Goal: Information Seeking & Learning: Learn about a topic

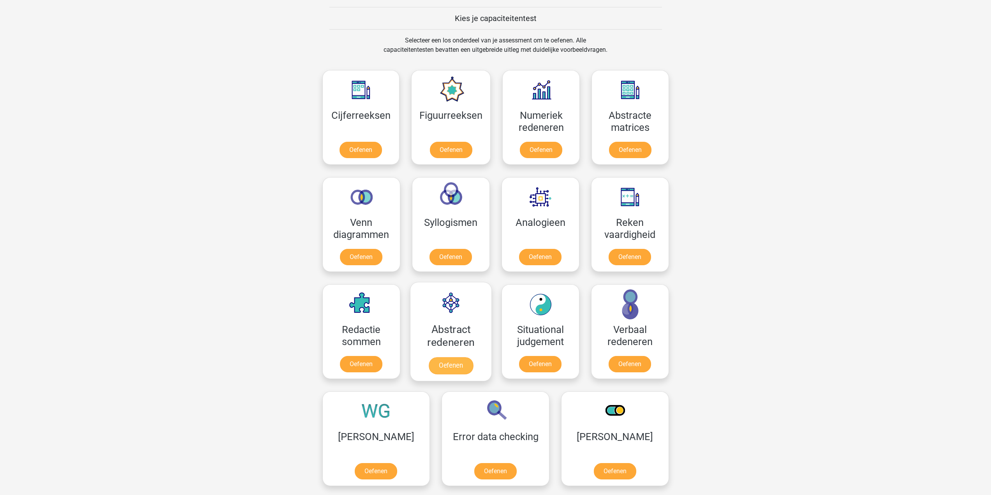
scroll to position [385, 0]
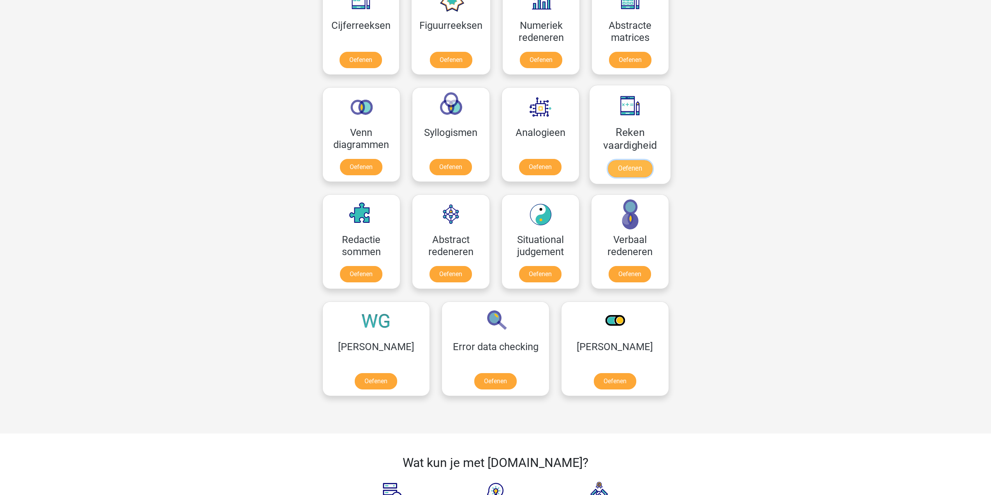
click at [633, 169] on link "Oefenen" at bounding box center [629, 168] width 44 height 17
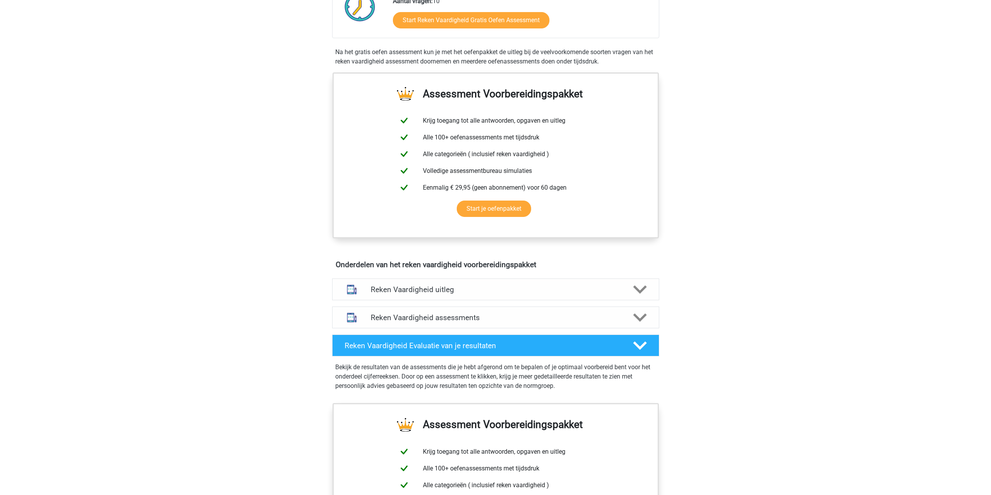
scroll to position [207, 0]
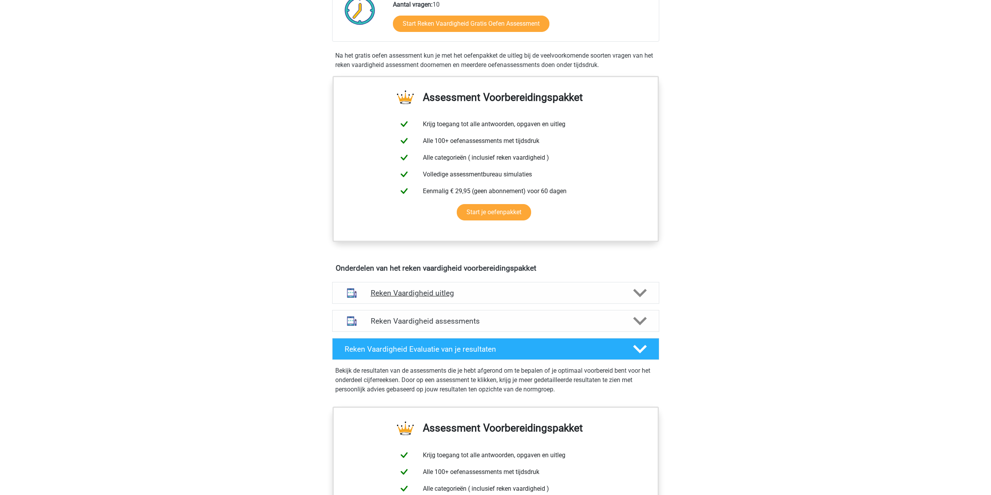
click at [638, 286] on icon at bounding box center [640, 293] width 14 height 14
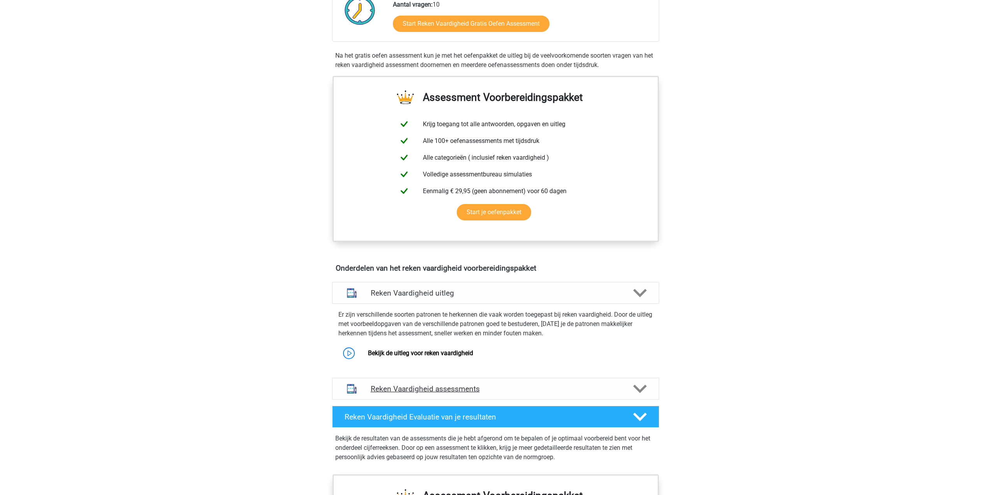
click at [646, 391] on div at bounding box center [639, 389] width 26 height 14
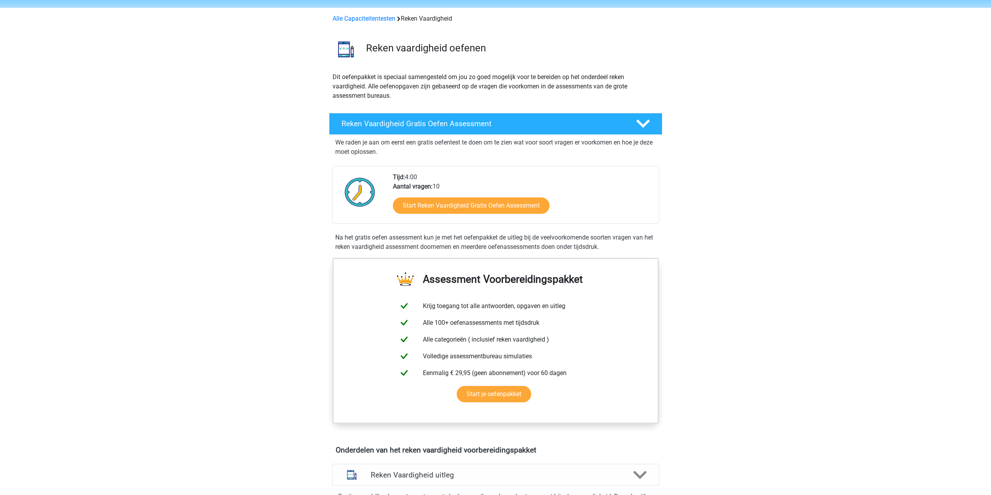
scroll to position [0, 0]
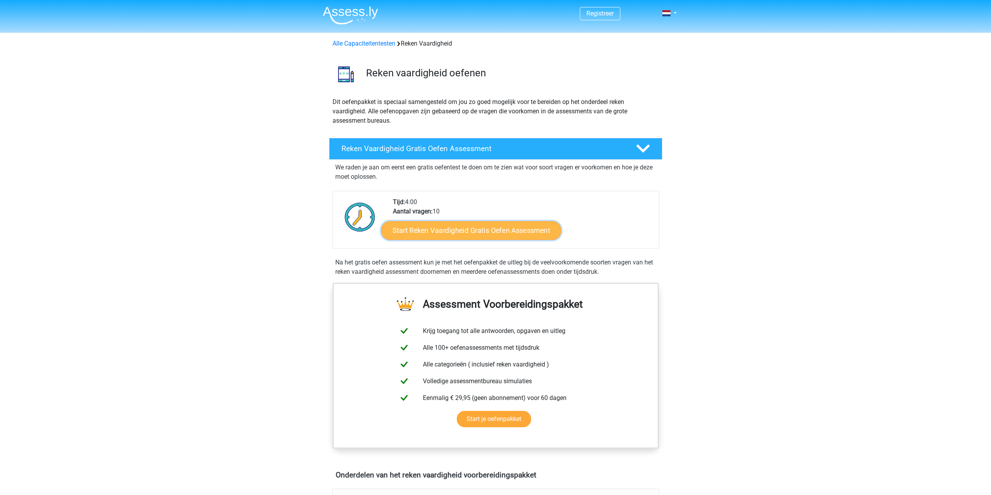
click at [511, 229] on link "Start Reken Vaardigheid Gratis Oefen Assessment" at bounding box center [471, 230] width 180 height 19
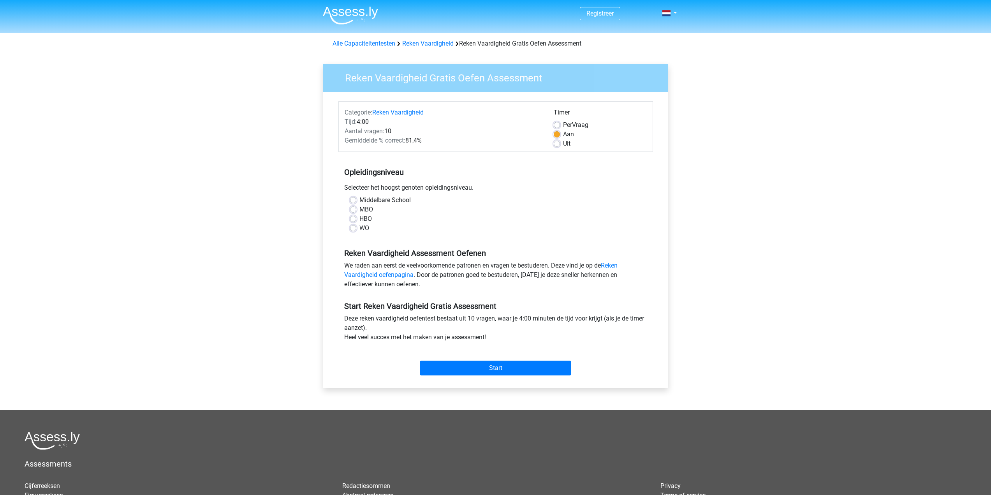
click at [359, 228] on label "WO" at bounding box center [364, 227] width 10 height 9
click at [354, 228] on input "WO" at bounding box center [353, 227] width 6 height 8
radio input "true"
click at [497, 369] on input "Start" at bounding box center [495, 367] width 151 height 15
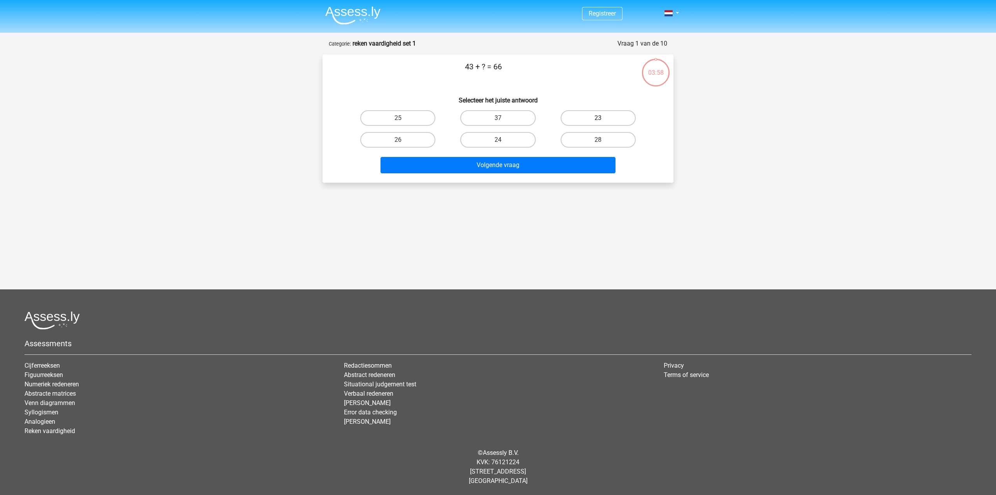
click at [613, 118] on label "23" at bounding box center [598, 118] width 75 height 16
click at [603, 118] on input "23" at bounding box center [600, 120] width 5 height 5
radio input "true"
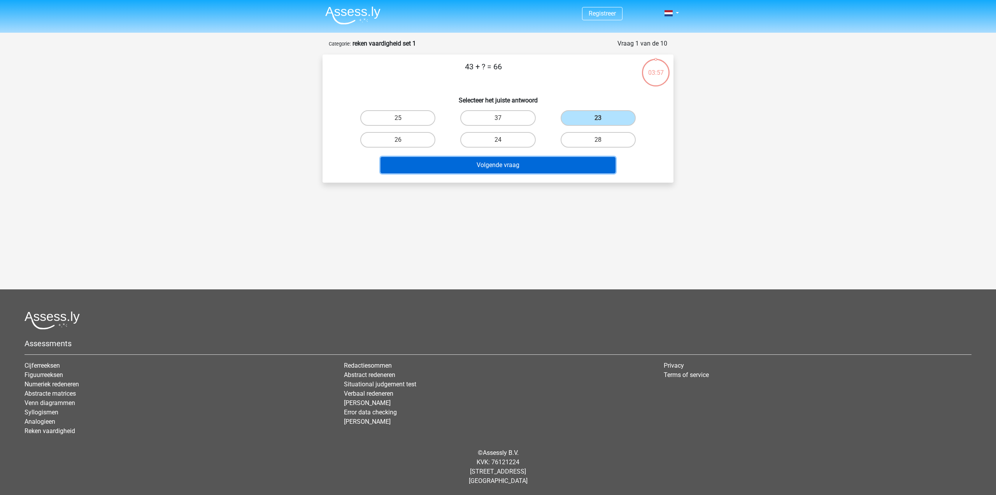
click at [538, 167] on button "Volgende vraag" at bounding box center [498, 165] width 235 height 16
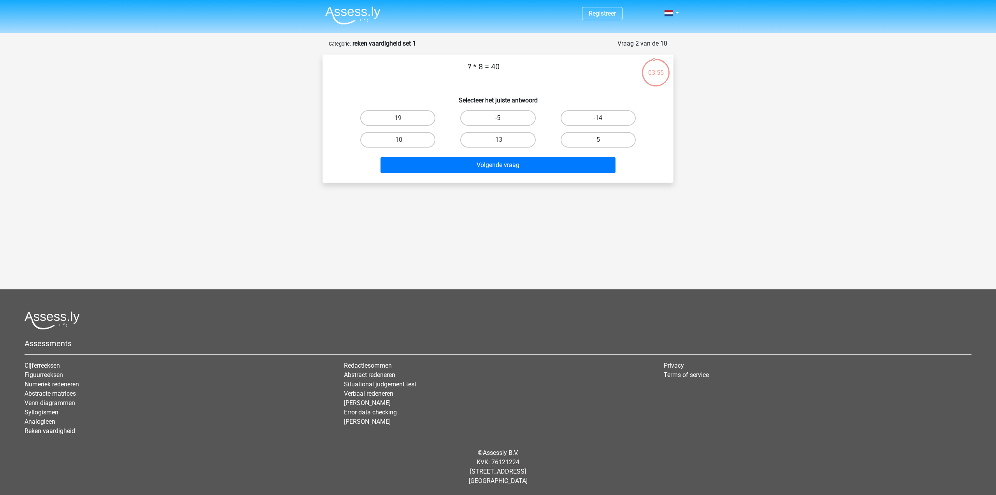
click at [601, 146] on label "5" at bounding box center [598, 140] width 75 height 16
click at [601, 145] on input "5" at bounding box center [600, 142] width 5 height 5
radio input "true"
click at [554, 168] on button "Volgende vraag" at bounding box center [498, 165] width 235 height 16
click at [410, 118] on label "24" at bounding box center [397, 118] width 75 height 16
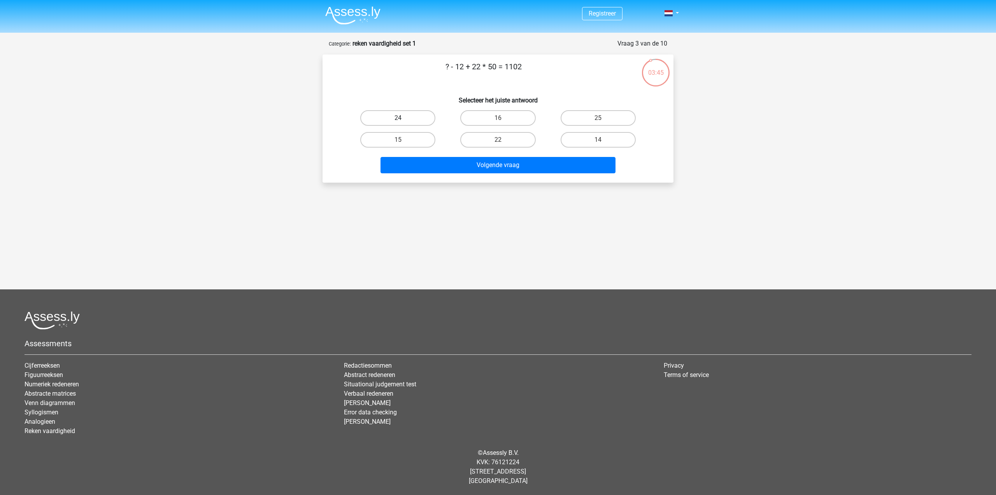
click at [403, 118] on input "24" at bounding box center [400, 120] width 5 height 5
radio input "true"
click at [609, 142] on label "14" at bounding box center [598, 140] width 75 height 16
click at [603, 142] on input "14" at bounding box center [600, 142] width 5 height 5
radio input "true"
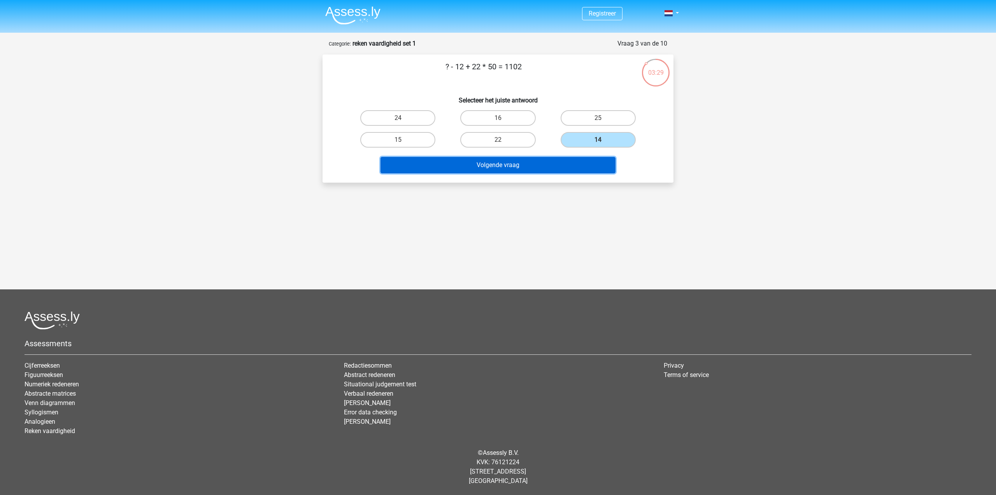
click at [515, 165] on button "Volgende vraag" at bounding box center [498, 165] width 235 height 16
click at [420, 141] on label "25" at bounding box center [397, 140] width 75 height 16
click at [403, 141] on input "25" at bounding box center [400, 142] width 5 height 5
radio input "true"
click at [527, 167] on button "Volgende vraag" at bounding box center [498, 165] width 235 height 16
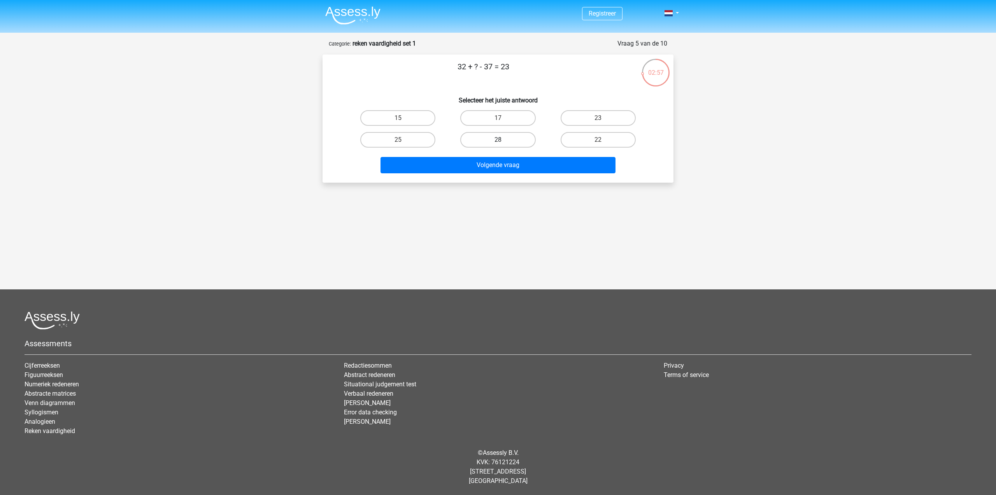
click at [514, 138] on label "28" at bounding box center [497, 140] width 75 height 16
click at [503, 140] on input "28" at bounding box center [500, 142] width 5 height 5
radio input "true"
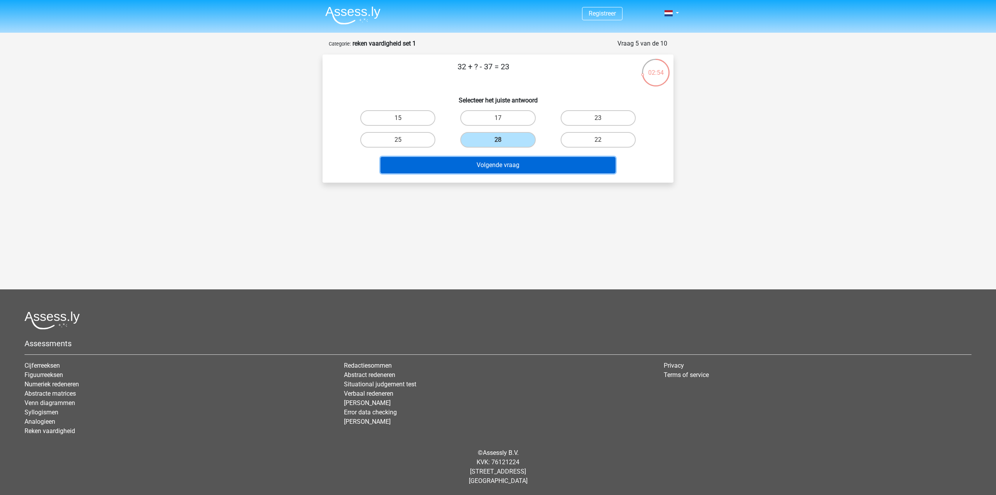
click at [535, 167] on button "Volgende vraag" at bounding box center [498, 165] width 235 height 16
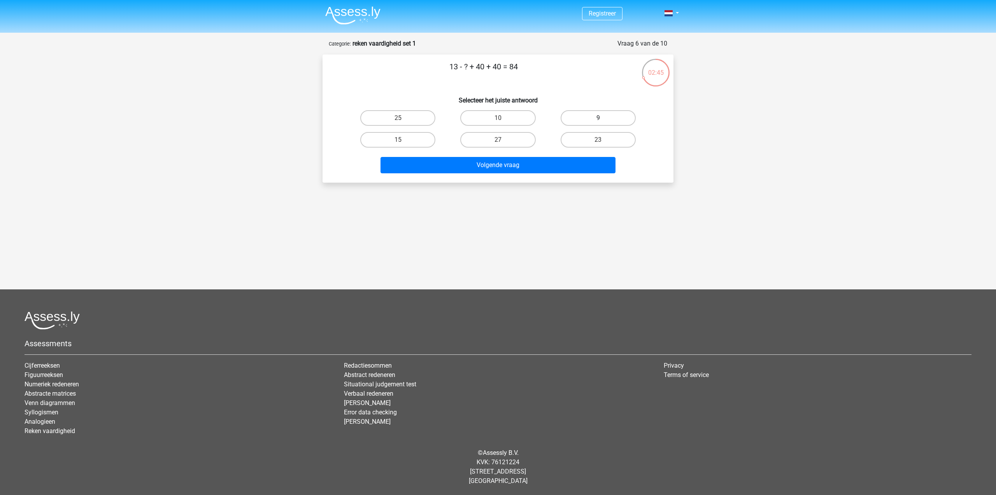
click at [594, 118] on label "9" at bounding box center [598, 118] width 75 height 16
click at [598, 118] on input "9" at bounding box center [600, 120] width 5 height 5
radio input "true"
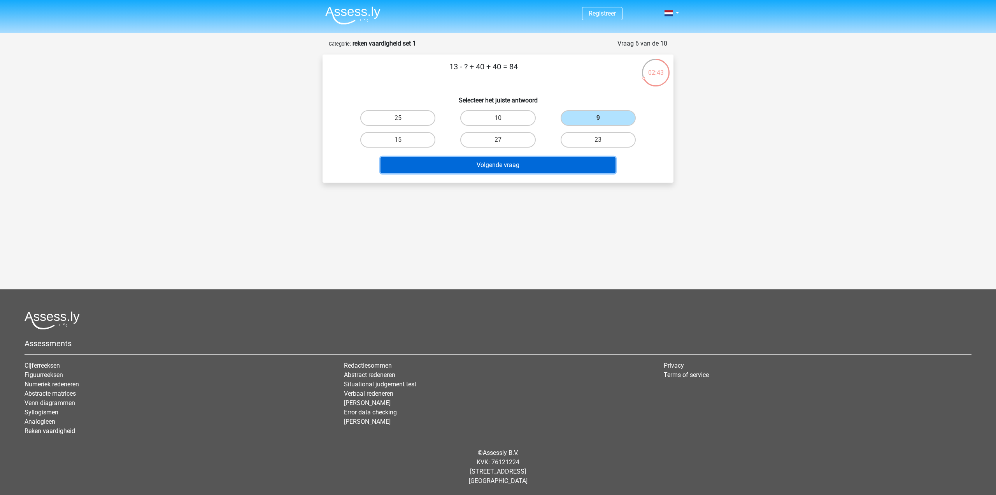
drag, startPoint x: 511, startPoint y: 166, endPoint x: 464, endPoint y: 213, distance: 66.9
click at [464, 213] on div "Registreer Nederlands English" at bounding box center [498, 203] width 996 height 407
click at [513, 167] on button "Volgende vraag" at bounding box center [498, 165] width 235 height 16
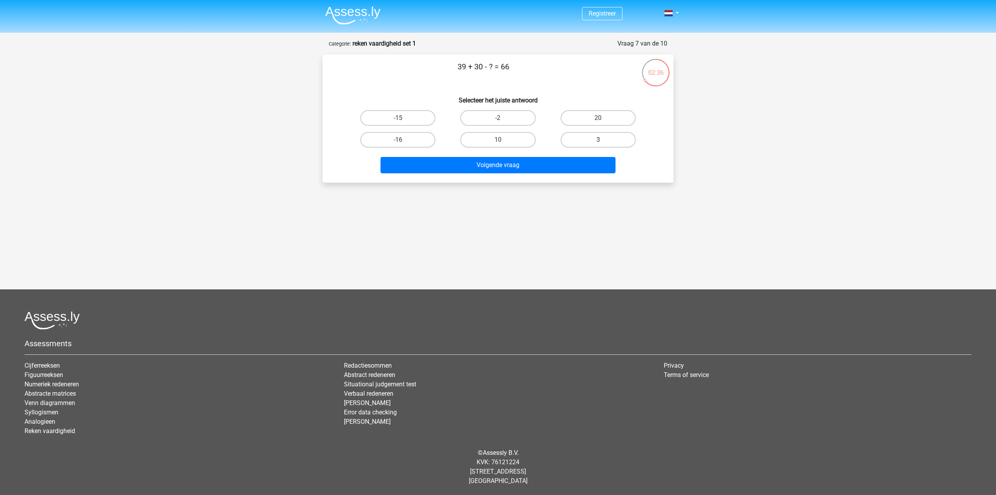
click at [615, 142] on label "3" at bounding box center [598, 140] width 75 height 16
click at [603, 142] on input "3" at bounding box center [600, 142] width 5 height 5
radio input "true"
click at [519, 165] on button "Volgende vraag" at bounding box center [498, 165] width 235 height 16
click at [523, 132] on label "-12" at bounding box center [497, 140] width 75 height 16
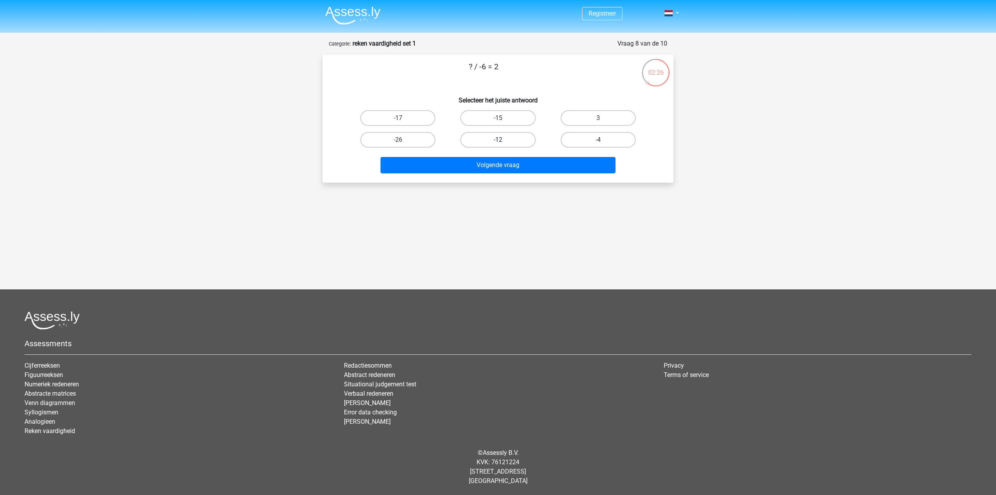
click at [503, 140] on input "-12" at bounding box center [500, 142] width 5 height 5
radio input "true"
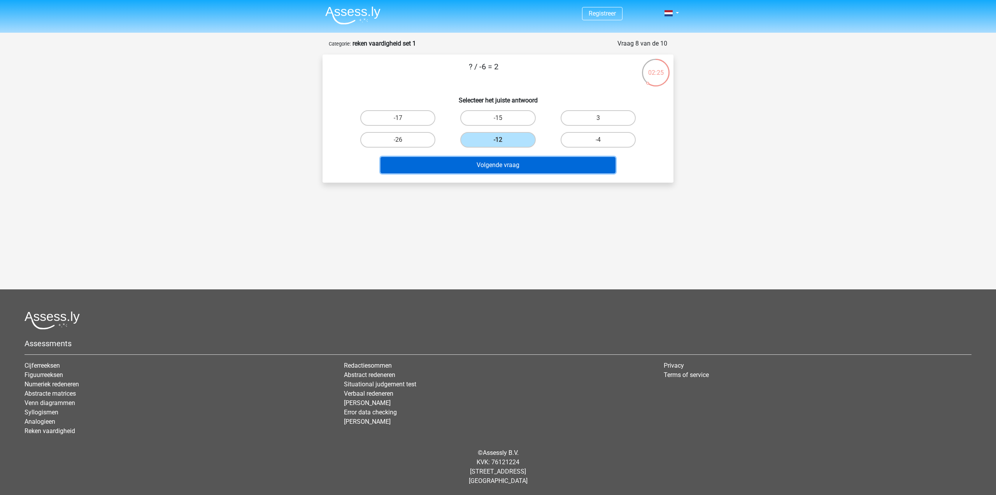
click at [529, 162] on button "Volgende vraag" at bounding box center [498, 165] width 235 height 16
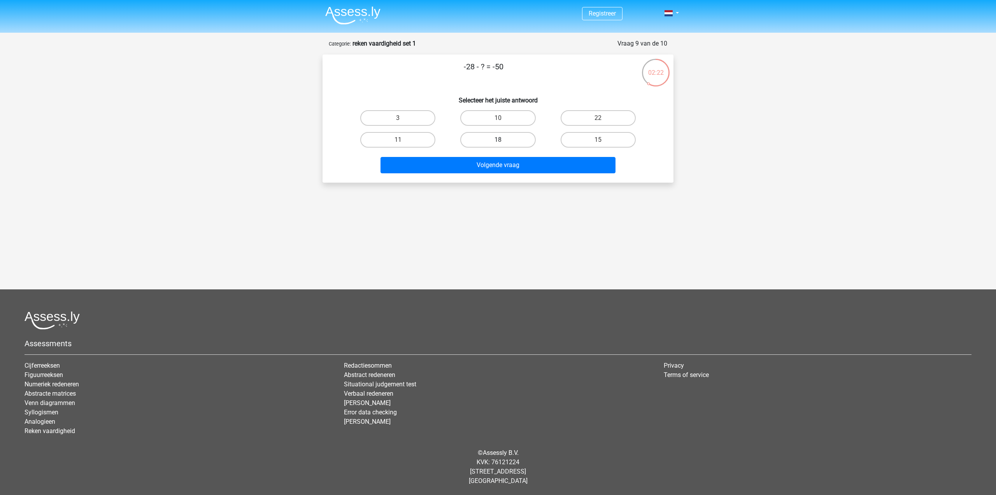
click at [516, 139] on label "18" at bounding box center [497, 140] width 75 height 16
click at [503, 140] on input "18" at bounding box center [500, 142] width 5 height 5
radio input "true"
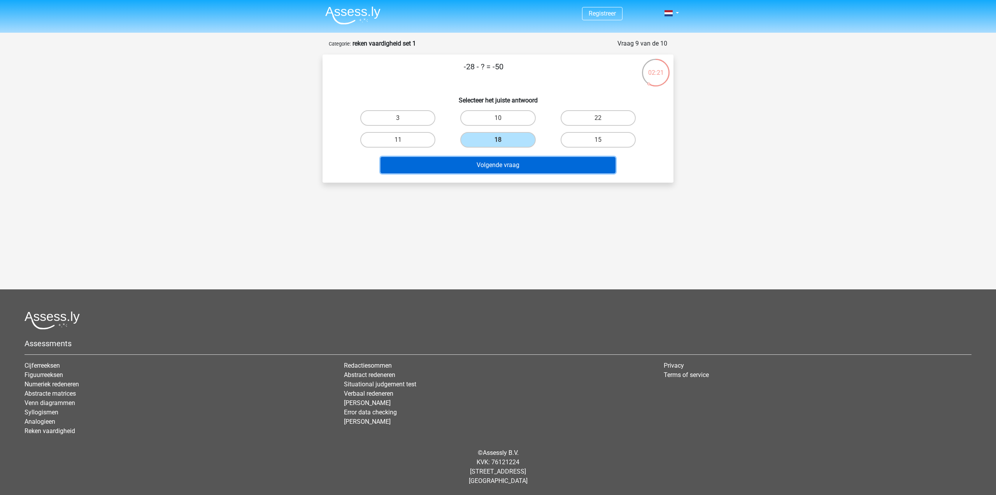
click at [536, 169] on button "Volgende vraag" at bounding box center [498, 165] width 235 height 16
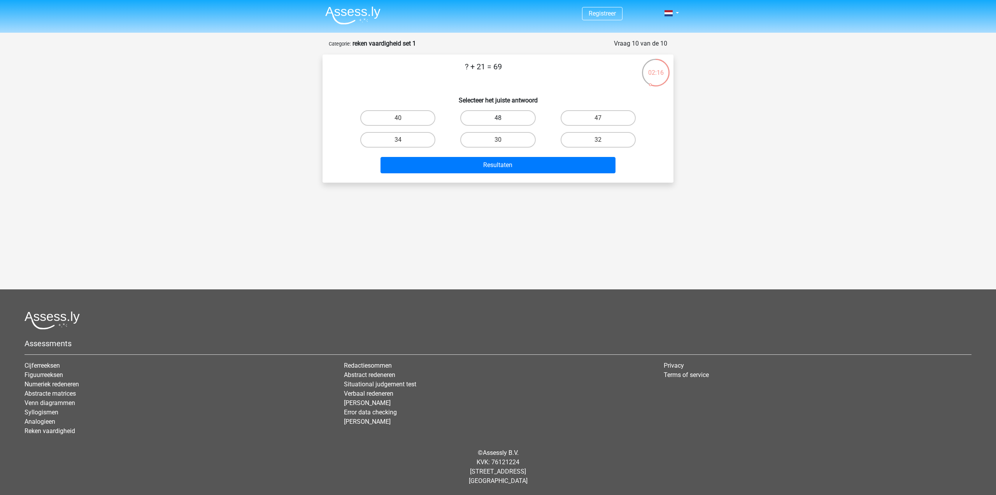
click at [506, 113] on label "48" at bounding box center [497, 118] width 75 height 16
click at [503, 118] on input "48" at bounding box center [500, 120] width 5 height 5
radio input "true"
click at [527, 167] on button "Resultaten" at bounding box center [498, 165] width 235 height 16
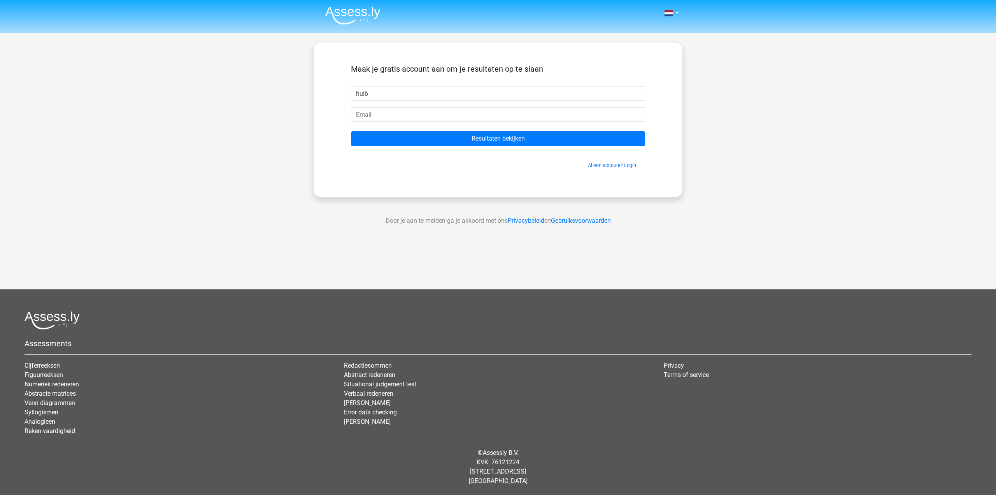
type input "huib"
click at [480, 109] on input "email" at bounding box center [498, 114] width 294 height 15
type input "hychertoghs@gmail.com"
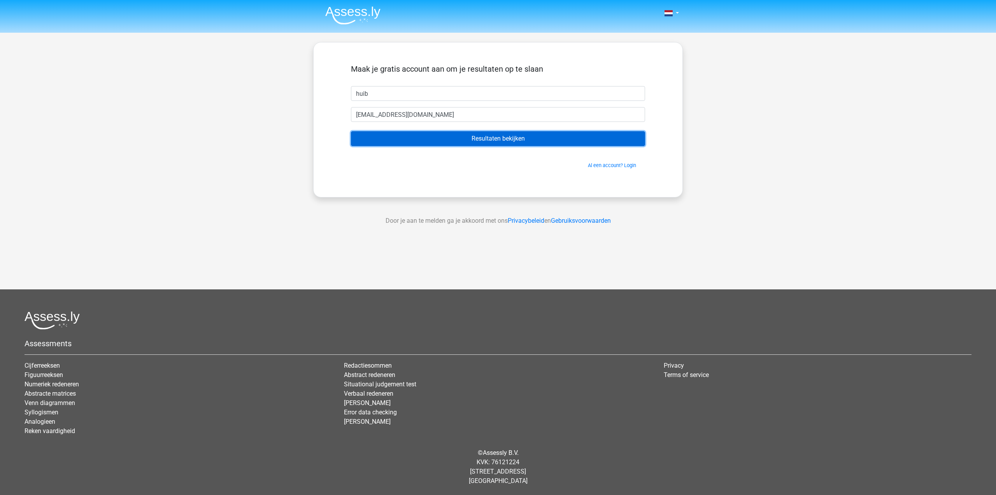
click at [485, 144] on input "Resultaten bekijken" at bounding box center [498, 138] width 294 height 15
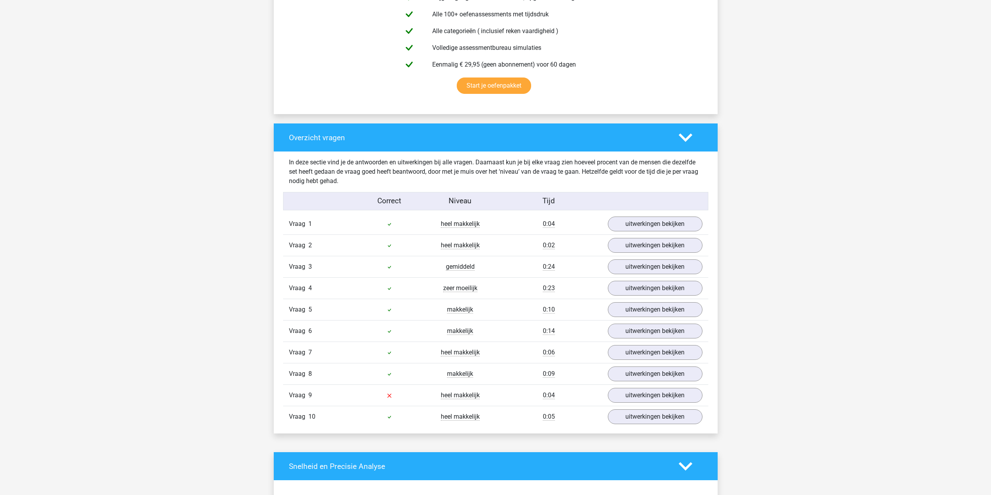
scroll to position [464, 0]
click at [633, 397] on link "uitwerkingen bekijken" at bounding box center [654, 394] width 109 height 17
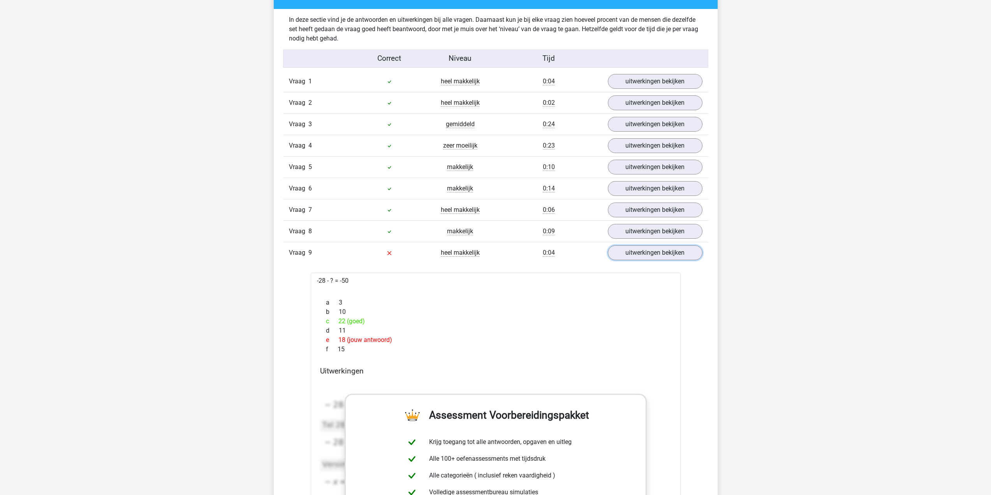
scroll to position [604, 0]
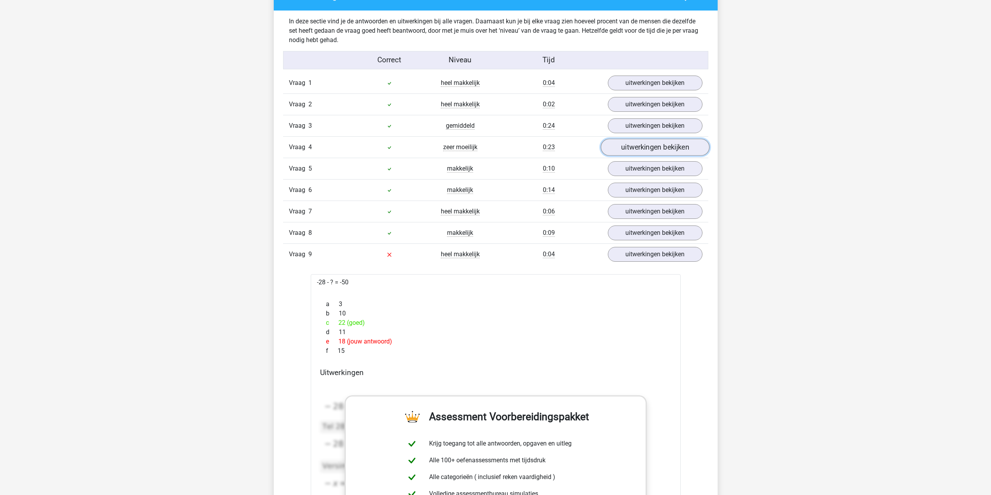
click at [642, 148] on link "uitwerkingen bekijken" at bounding box center [654, 147] width 109 height 17
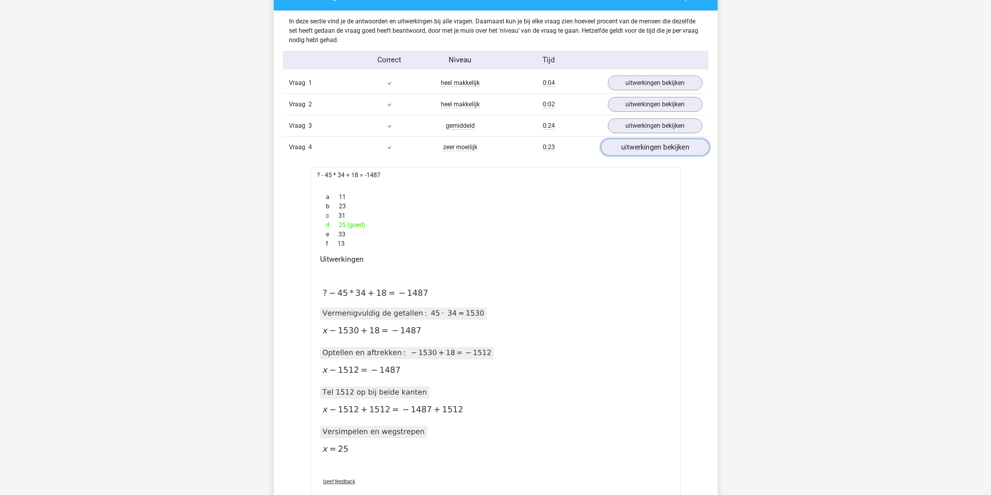
click at [645, 148] on link "uitwerkingen bekijken" at bounding box center [654, 147] width 109 height 17
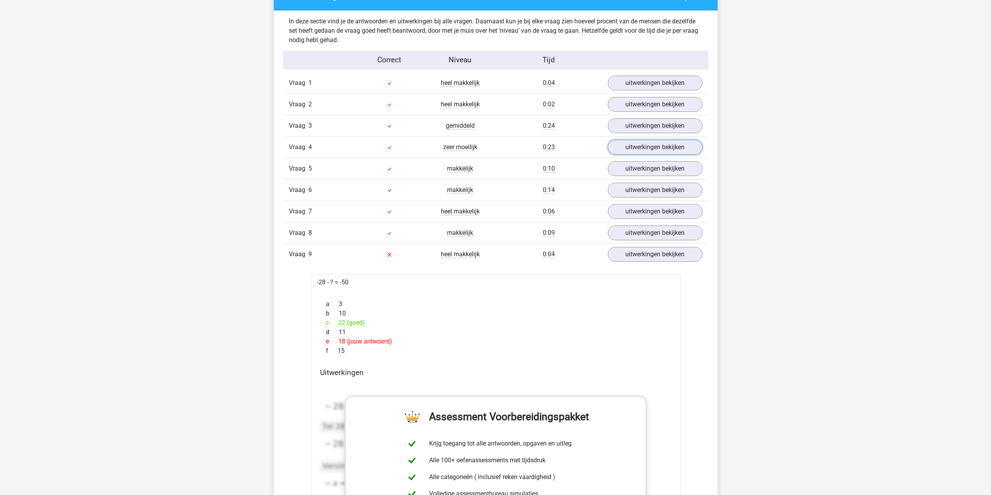
scroll to position [608, 0]
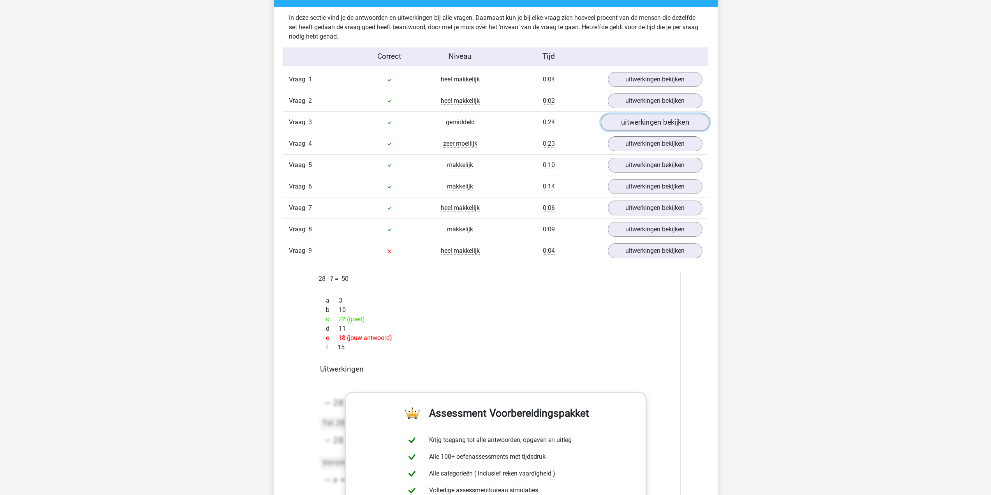
click at [645, 125] on link "uitwerkingen bekijken" at bounding box center [654, 122] width 109 height 17
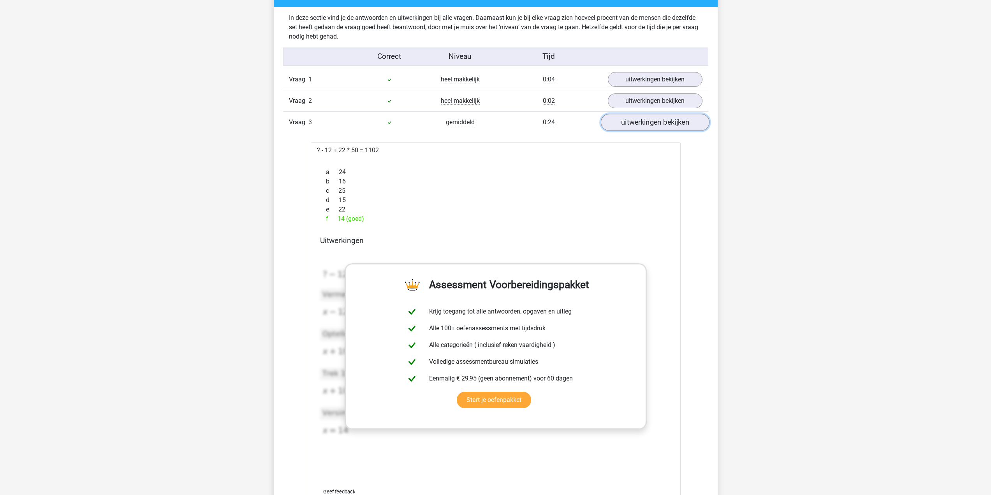
click at [645, 125] on link "uitwerkingen bekijken" at bounding box center [654, 122] width 109 height 17
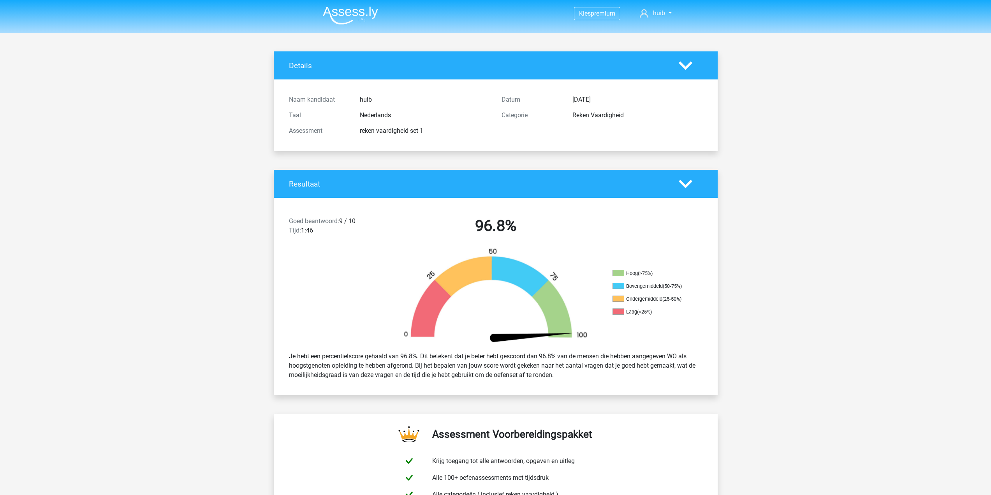
scroll to position [0, 0]
click at [361, 13] on img at bounding box center [350, 15] width 55 height 18
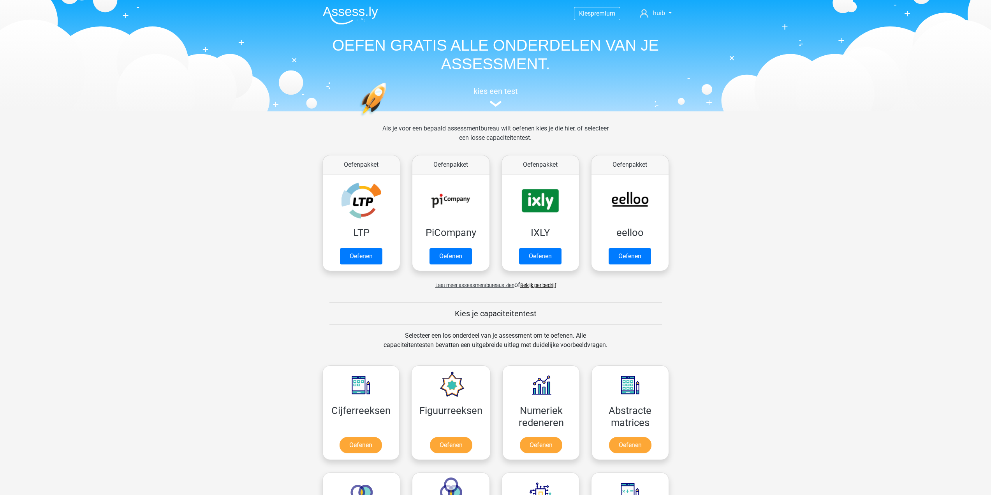
scroll to position [241, 0]
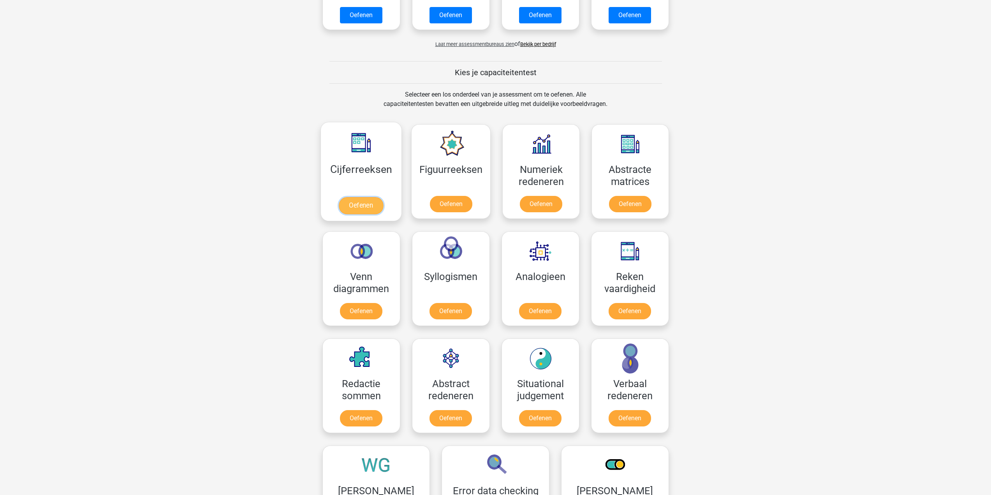
click at [360, 209] on link "Oefenen" at bounding box center [361, 205] width 44 height 17
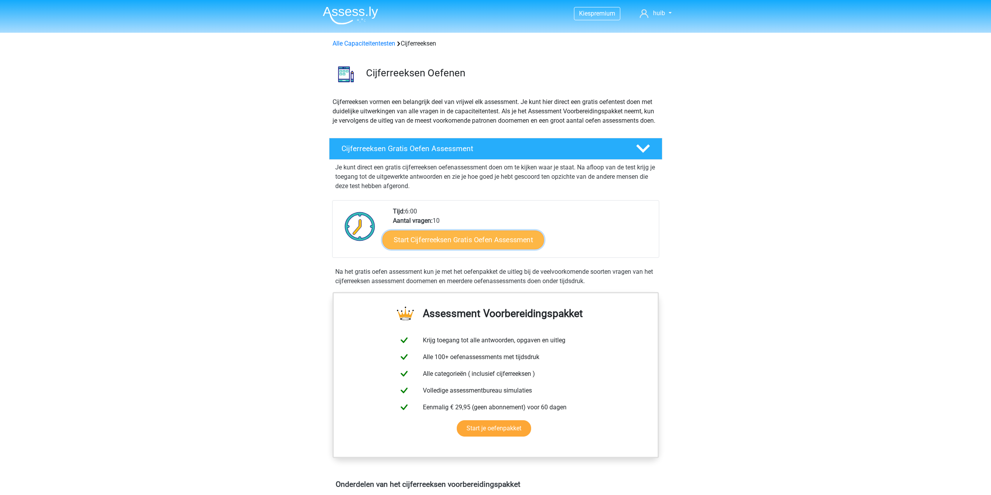
click at [495, 249] on link "Start Cijferreeksen Gratis Oefen Assessment" at bounding box center [463, 239] width 162 height 19
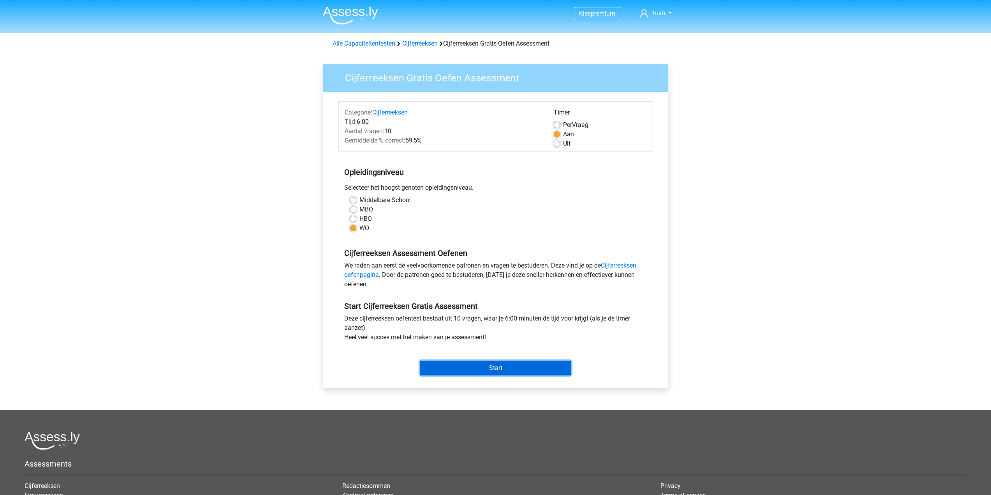
click at [476, 369] on input "Start" at bounding box center [495, 367] width 151 height 15
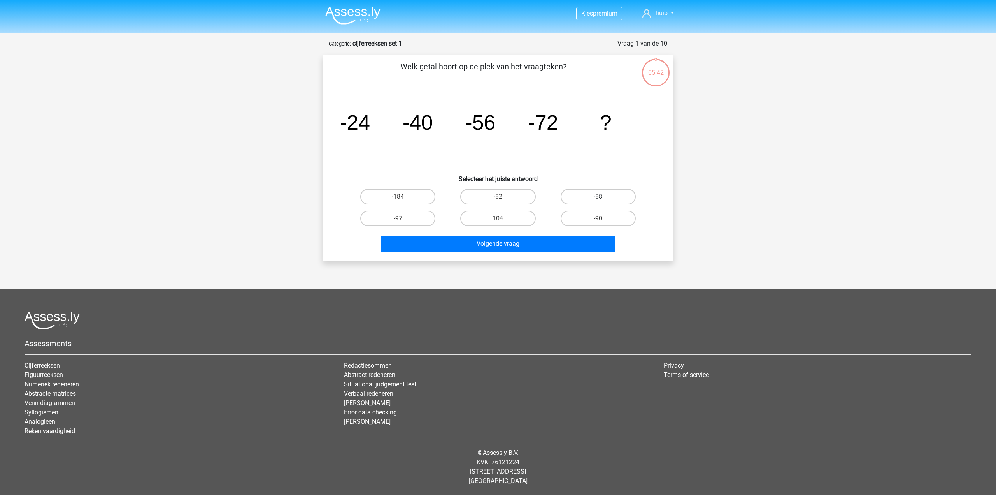
click at [610, 195] on label "-88" at bounding box center [598, 197] width 75 height 16
click at [603, 197] on input "-88" at bounding box center [600, 199] width 5 height 5
radio input "true"
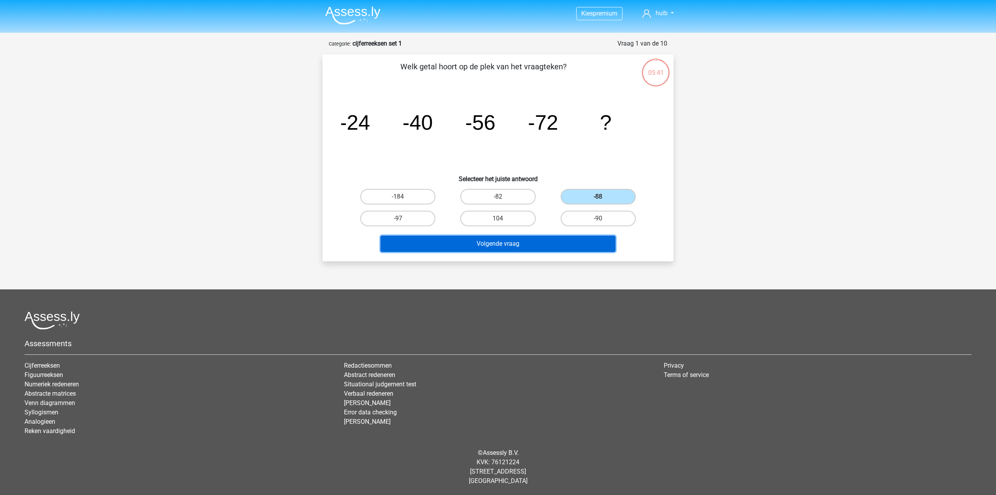
click at [506, 244] on button "Volgende vraag" at bounding box center [498, 243] width 235 height 16
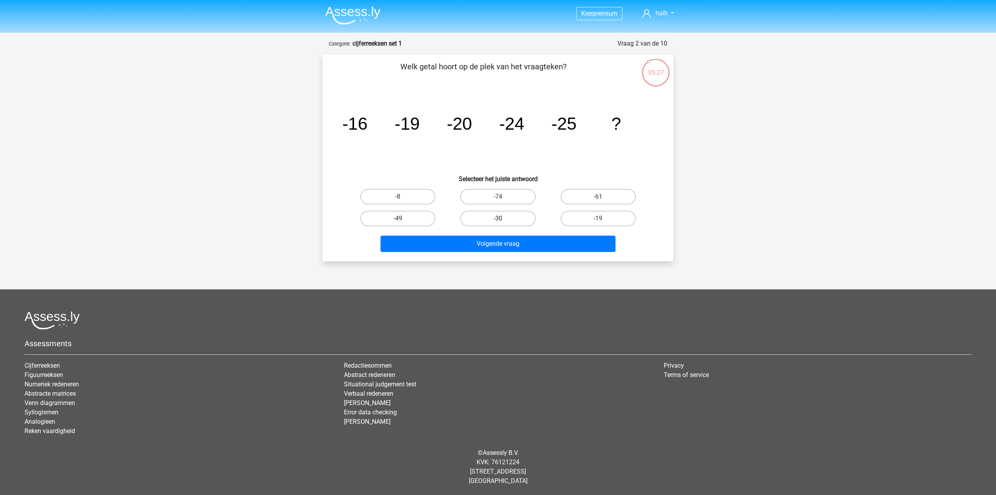
click at [515, 216] on label "-30" at bounding box center [497, 219] width 75 height 16
click at [503, 218] on input "-30" at bounding box center [500, 220] width 5 height 5
radio input "true"
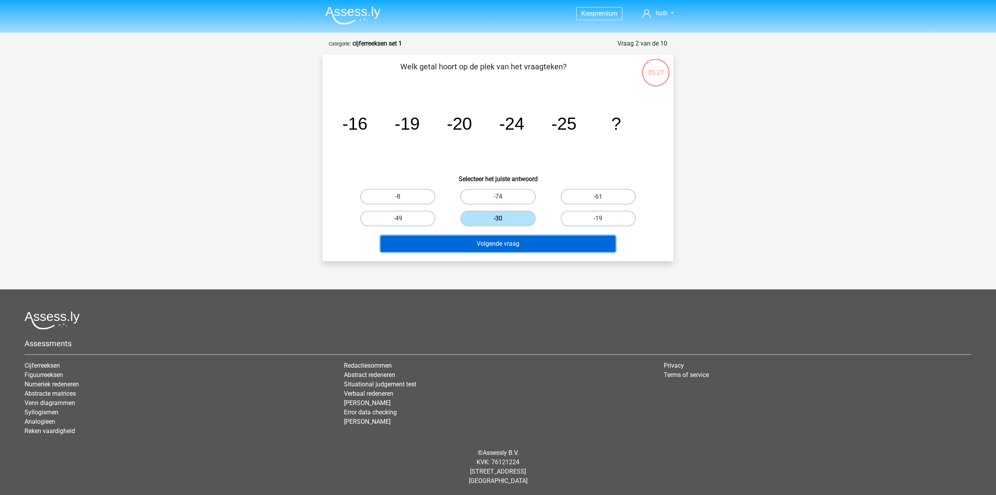
click at [518, 244] on button "Volgende vraag" at bounding box center [498, 243] width 235 height 16
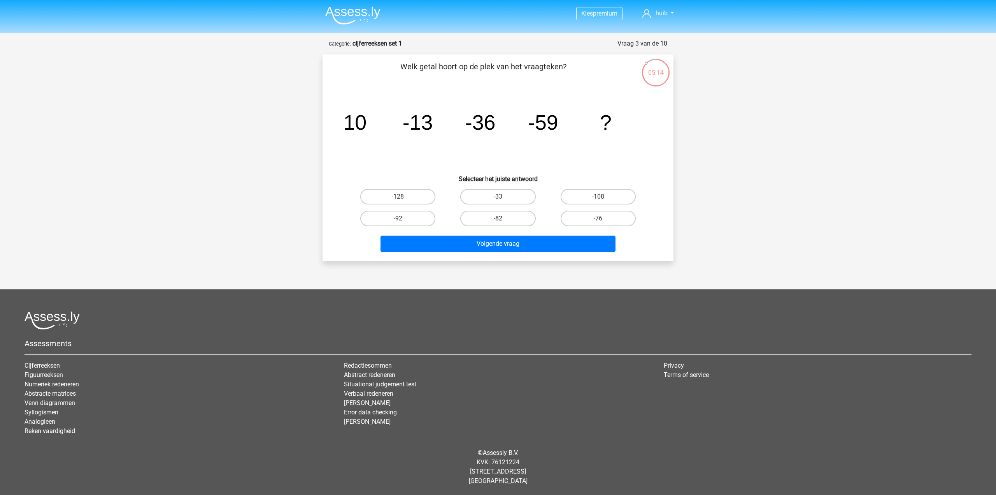
click at [518, 216] on label "-82" at bounding box center [497, 219] width 75 height 16
click at [503, 218] on input "-82" at bounding box center [500, 220] width 5 height 5
radio input "true"
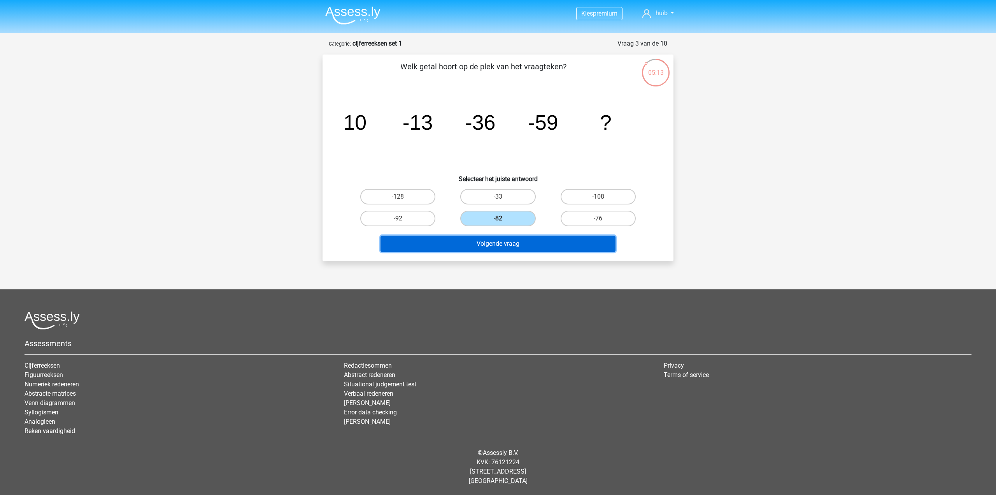
click at [537, 240] on button "Volgende vraag" at bounding box center [498, 243] width 235 height 16
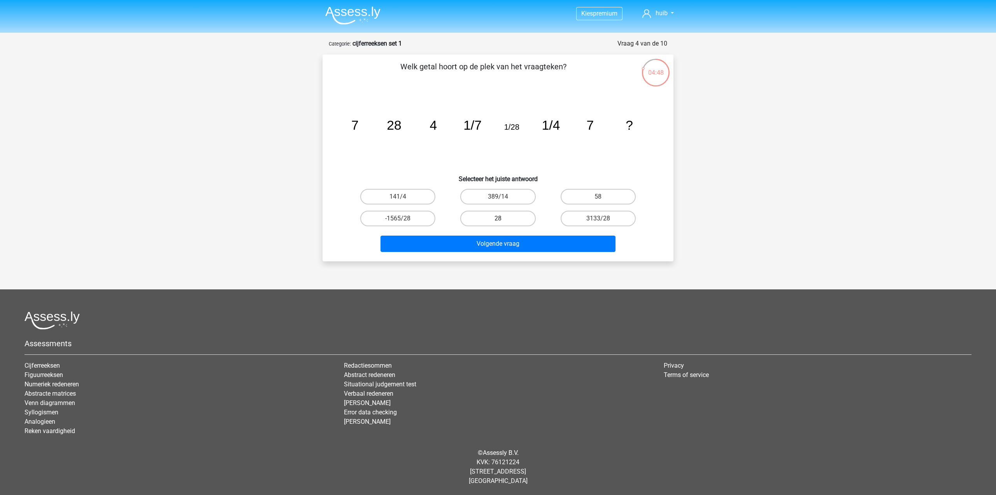
click at [484, 218] on label "28" at bounding box center [497, 219] width 75 height 16
click at [498, 218] on input "28" at bounding box center [500, 220] width 5 height 5
radio input "true"
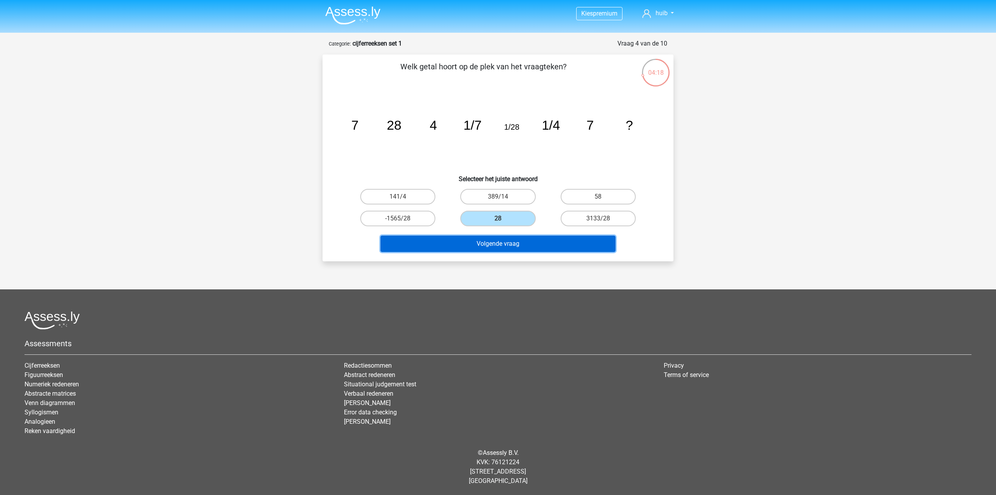
click at [510, 239] on button "Volgende vraag" at bounding box center [498, 243] width 235 height 16
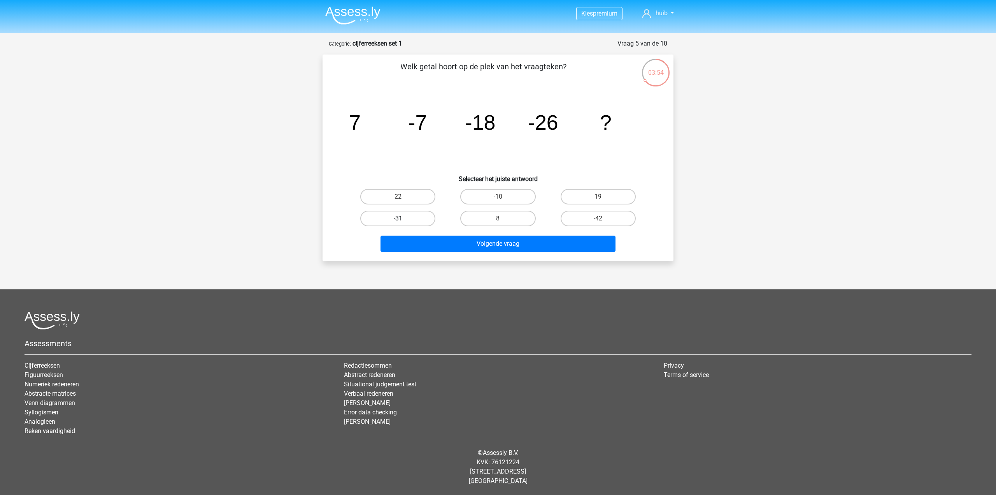
click at [412, 215] on label "-31" at bounding box center [397, 219] width 75 height 16
click at [403, 218] on input "-31" at bounding box center [400, 220] width 5 height 5
radio input "true"
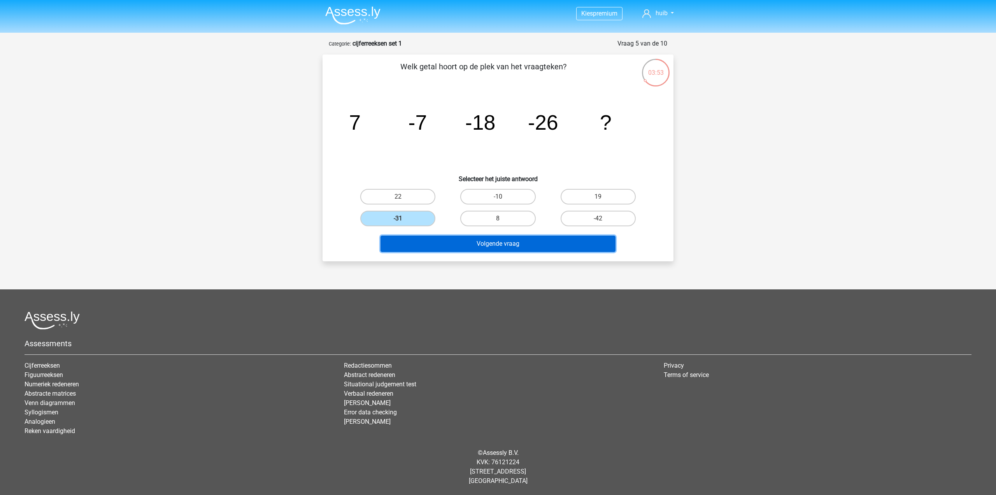
click at [495, 239] on button "Volgende vraag" at bounding box center [498, 243] width 235 height 16
click at [526, 246] on button "Volgende vraag" at bounding box center [498, 243] width 235 height 16
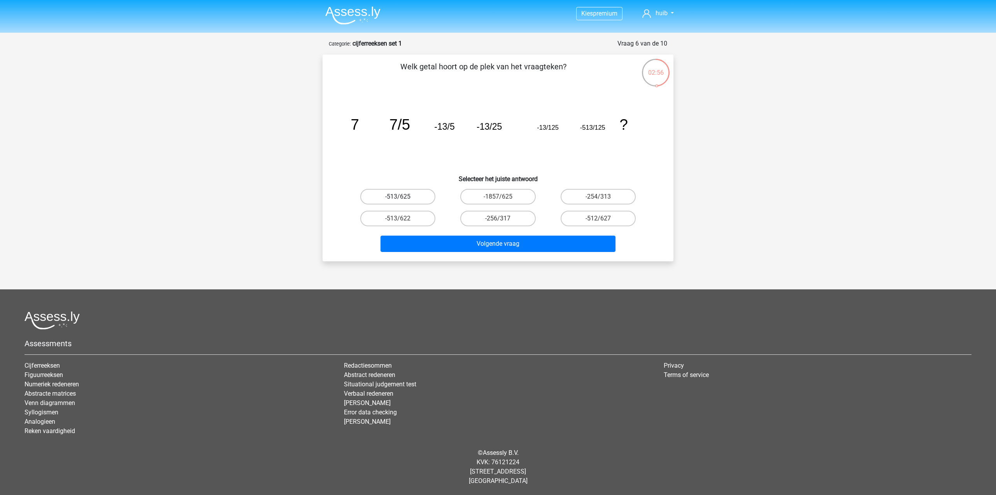
click at [425, 199] on label "-513/625" at bounding box center [397, 197] width 75 height 16
click at [403, 199] on input "-513/625" at bounding box center [400, 199] width 5 height 5
radio input "true"
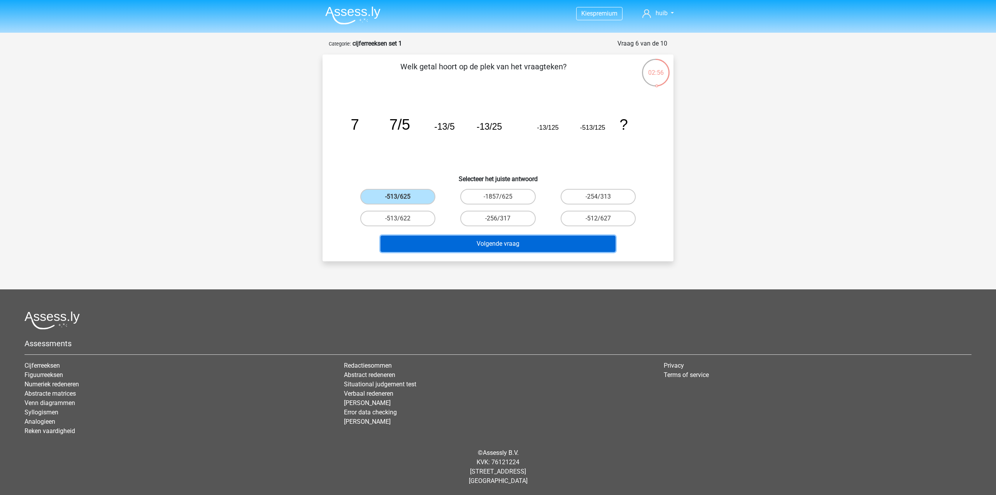
click at [467, 240] on button "Volgende vraag" at bounding box center [498, 243] width 235 height 16
click at [419, 199] on label "-513/625" at bounding box center [397, 197] width 75 height 16
click at [403, 199] on input "-513/625" at bounding box center [400, 199] width 5 height 5
click at [490, 236] on button "Volgende vraag" at bounding box center [498, 243] width 235 height 16
click at [506, 189] on label "-1857/625" at bounding box center [497, 197] width 75 height 16
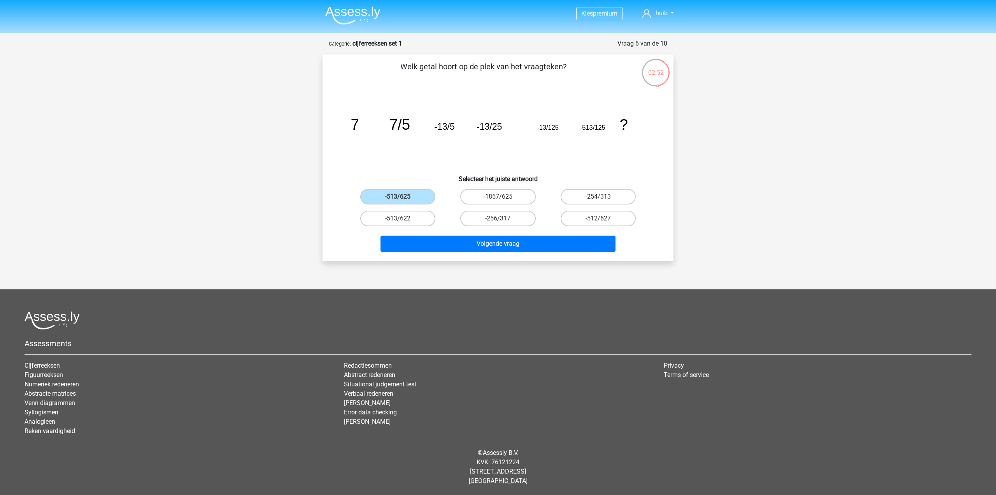
click at [503, 197] on input "-1857/625" at bounding box center [500, 199] width 5 height 5
radio input "true"
click at [399, 195] on label "-513/625" at bounding box center [397, 197] width 75 height 16
click at [399, 197] on input "-513/625" at bounding box center [400, 199] width 5 height 5
radio input "true"
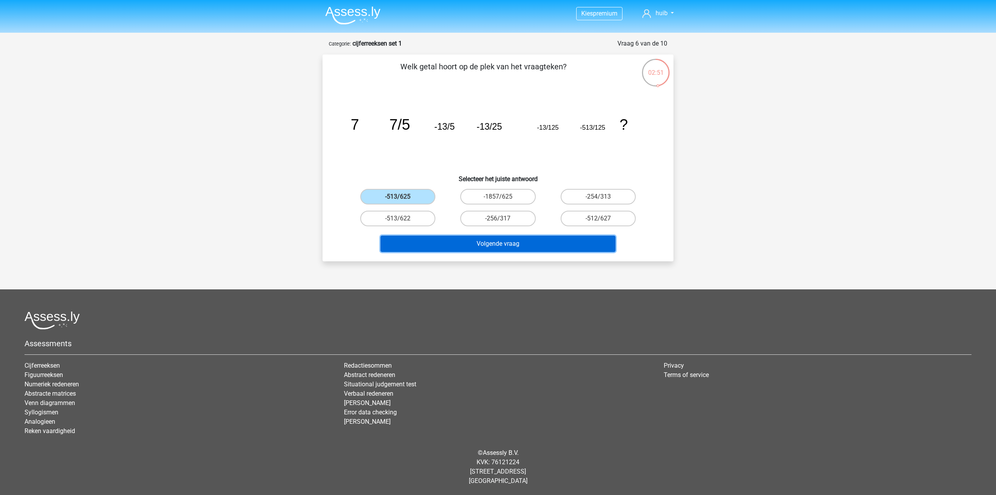
click at [498, 247] on button "Volgende vraag" at bounding box center [498, 243] width 235 height 16
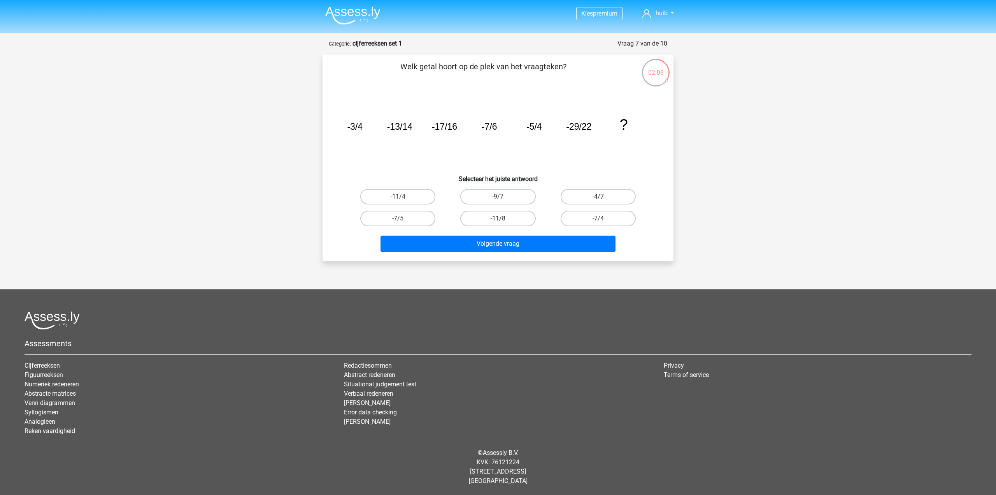
click at [521, 225] on label "-11/8" at bounding box center [497, 219] width 75 height 16
click at [503, 223] on input "-11/8" at bounding box center [500, 220] width 5 height 5
radio input "true"
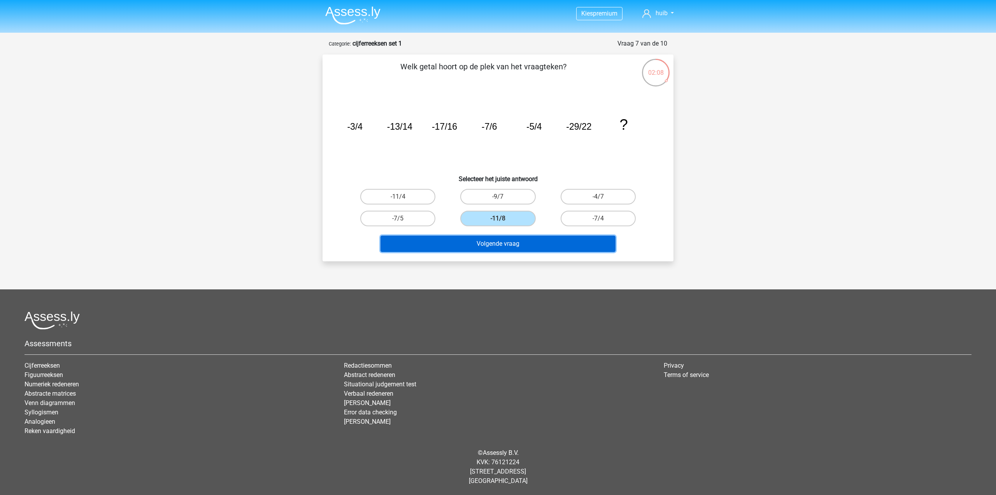
click at [525, 248] on button "Volgende vraag" at bounding box center [498, 243] width 235 height 16
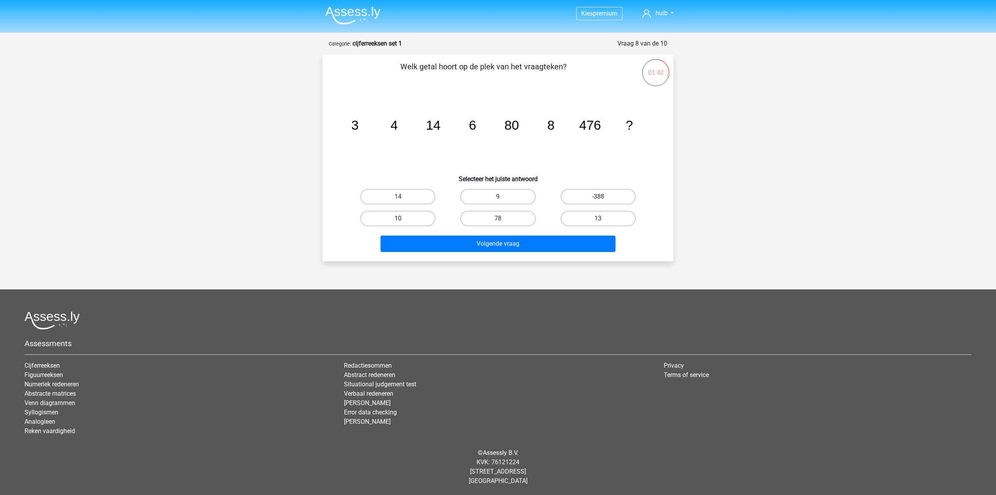
click at [415, 219] on label "10" at bounding box center [397, 219] width 75 height 16
click at [403, 219] on input "10" at bounding box center [400, 220] width 5 height 5
radio input "true"
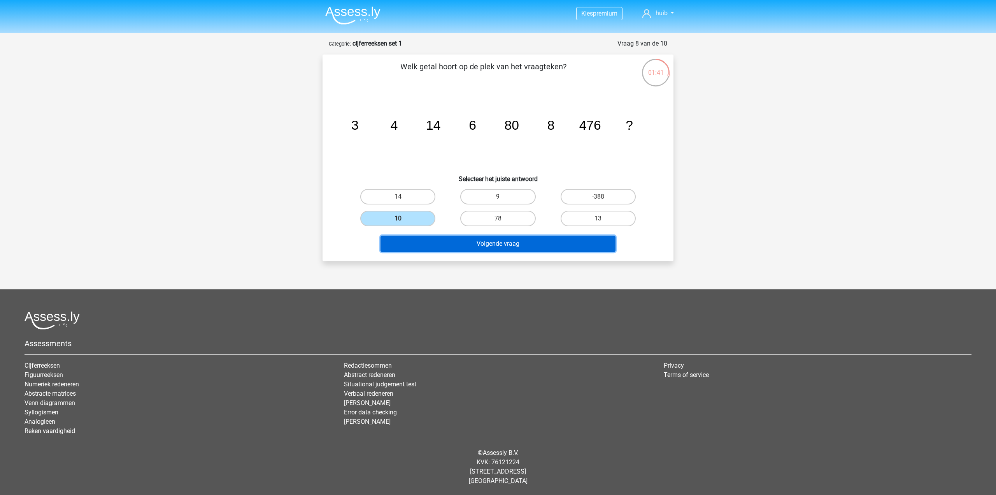
click at [478, 245] on button "Volgende vraag" at bounding box center [498, 243] width 235 height 16
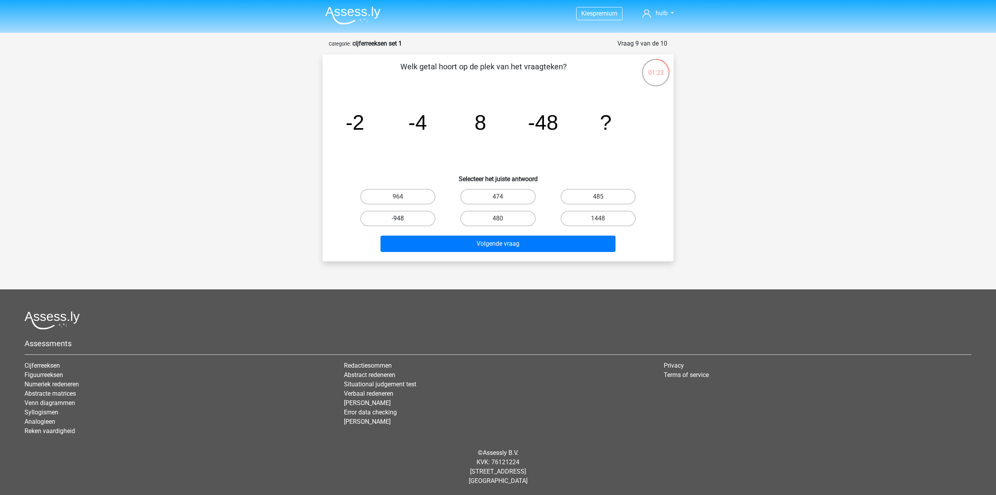
click at [414, 217] on label "-948" at bounding box center [397, 219] width 75 height 16
click at [403, 218] on input "-948" at bounding box center [400, 220] width 5 height 5
radio input "true"
click at [508, 220] on label "480" at bounding box center [497, 219] width 75 height 16
click at [503, 220] on input "480" at bounding box center [500, 220] width 5 height 5
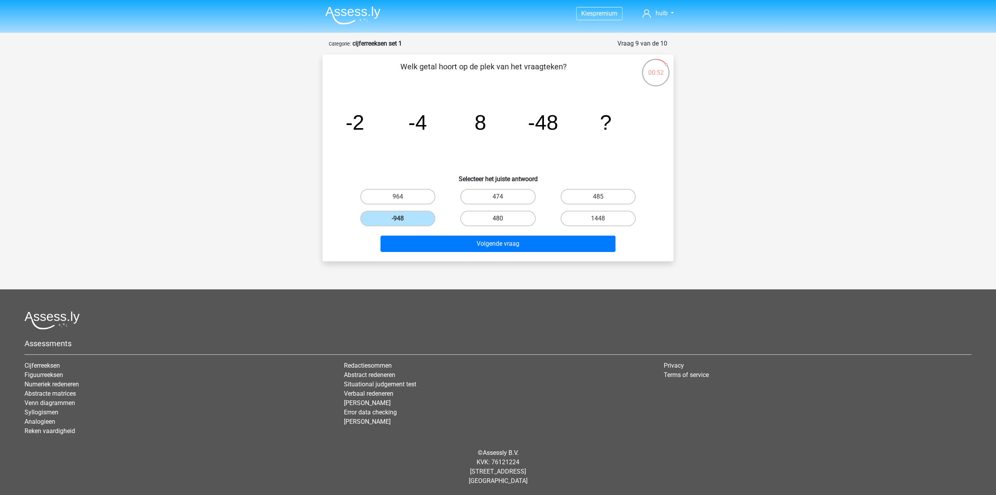
radio input "true"
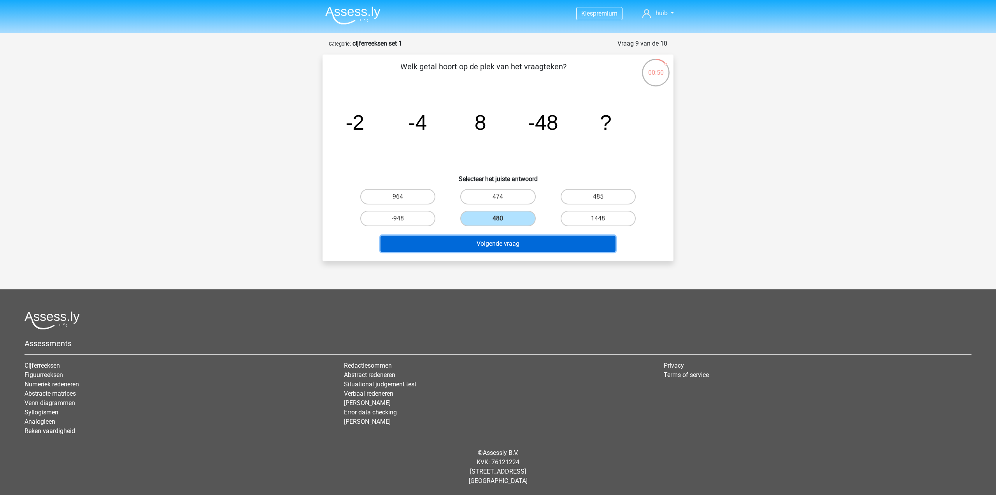
click at [516, 238] on button "Volgende vraag" at bounding box center [498, 243] width 235 height 16
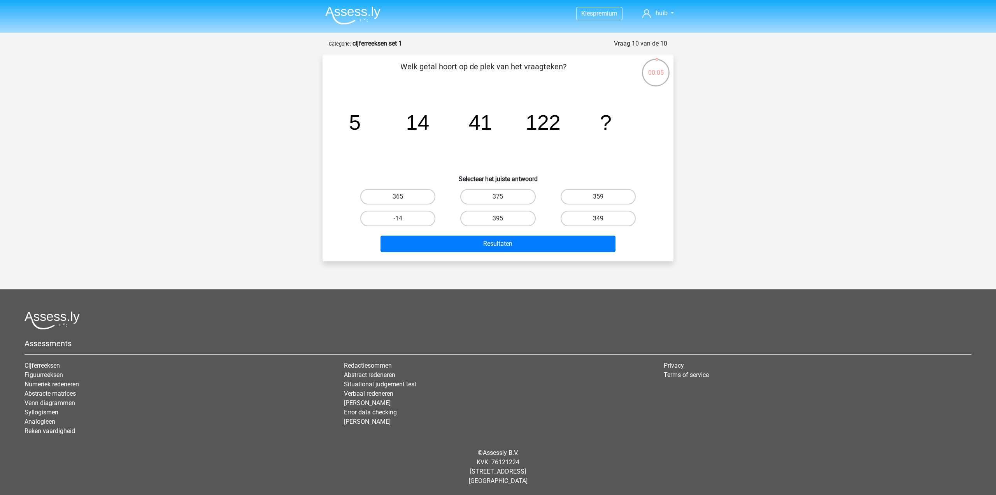
click at [596, 217] on label "349" at bounding box center [598, 219] width 75 height 16
click at [598, 218] on input "349" at bounding box center [600, 220] width 5 height 5
radio input "true"
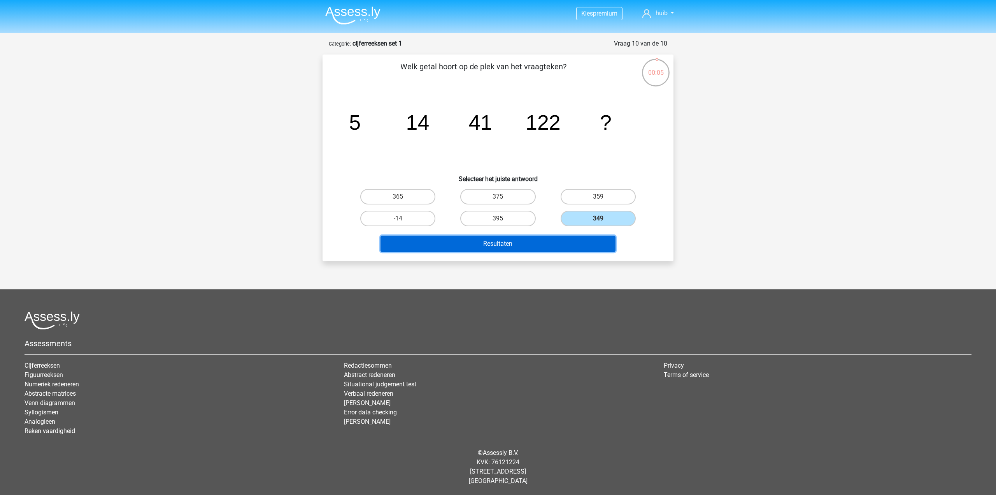
click at [544, 236] on button "Resultaten" at bounding box center [498, 243] width 235 height 16
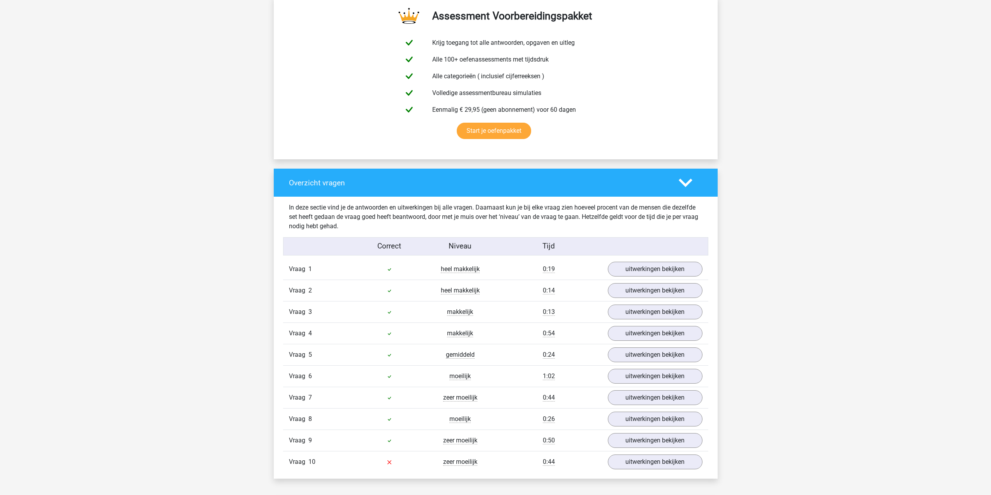
scroll to position [525, 0]
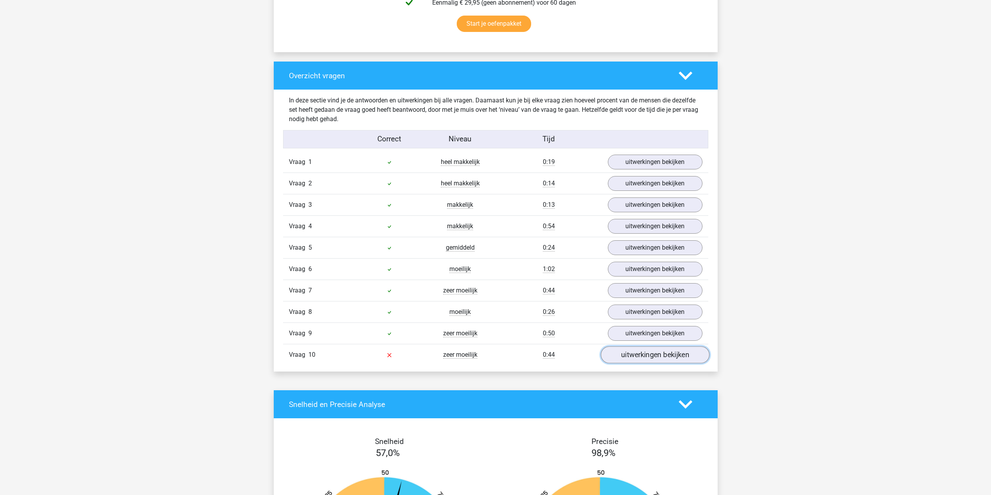
click at [643, 356] on link "uitwerkingen bekijken" at bounding box center [654, 354] width 109 height 17
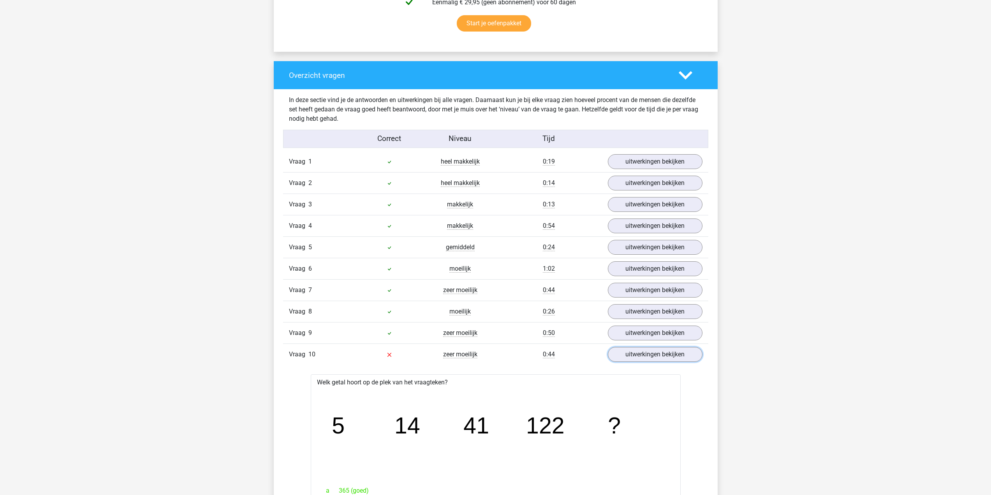
scroll to position [524, 0]
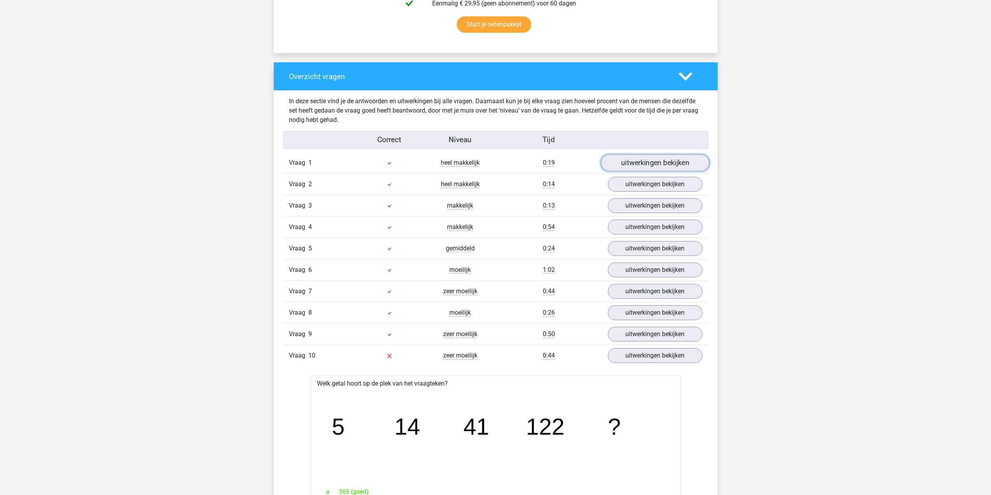
click at [655, 165] on link "uitwerkingen bekijken" at bounding box center [654, 162] width 109 height 17
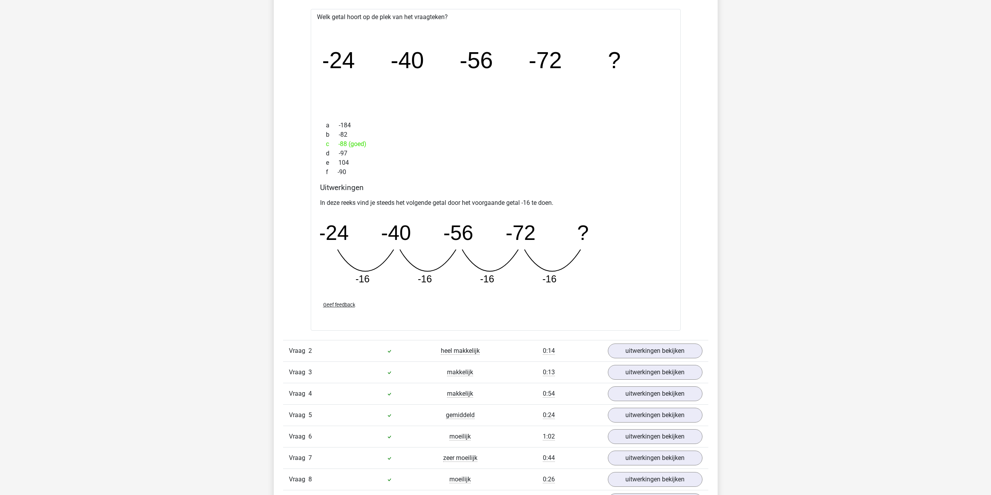
scroll to position [698, 0]
click at [629, 349] on link "uitwerkingen bekijken" at bounding box center [654, 350] width 109 height 17
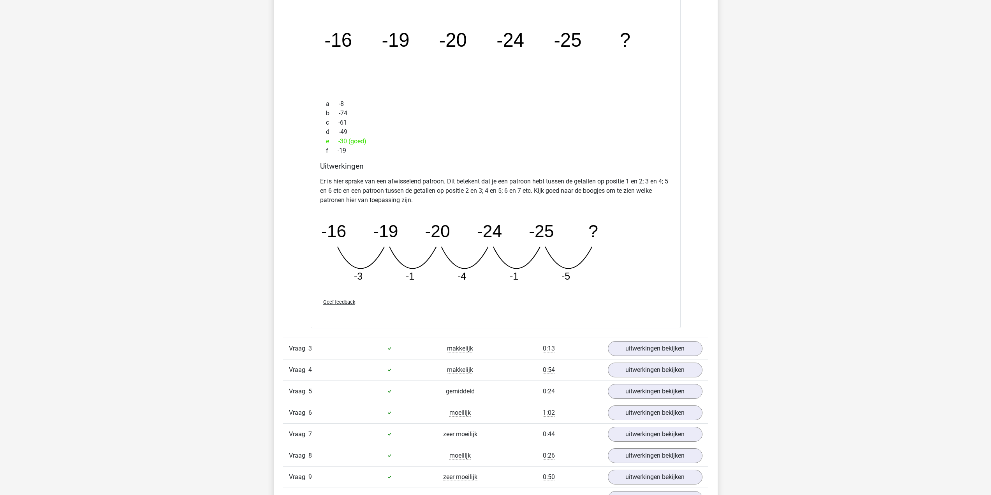
scroll to position [1081, 0]
click at [653, 349] on link "uitwerkingen bekijken" at bounding box center [654, 347] width 109 height 17
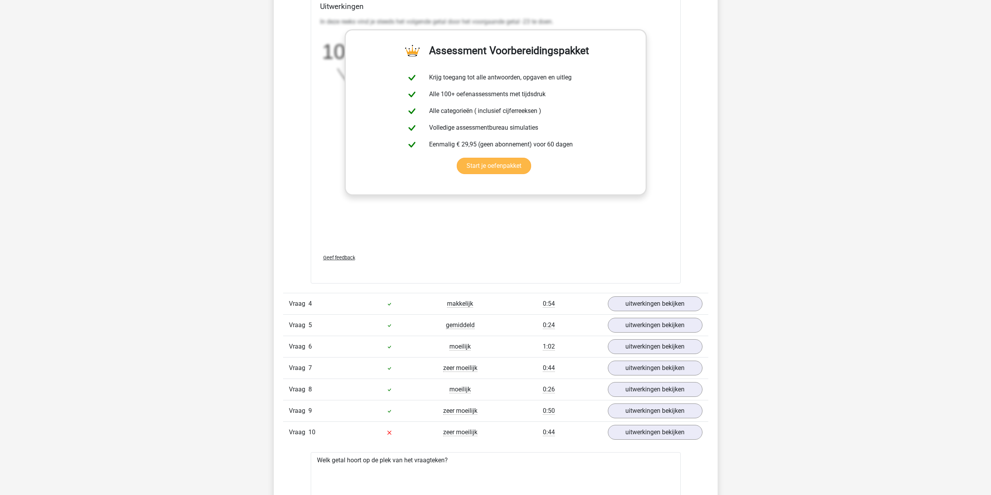
scroll to position [1627, 0]
click at [656, 298] on link "uitwerkingen bekijken" at bounding box center [654, 303] width 109 height 17
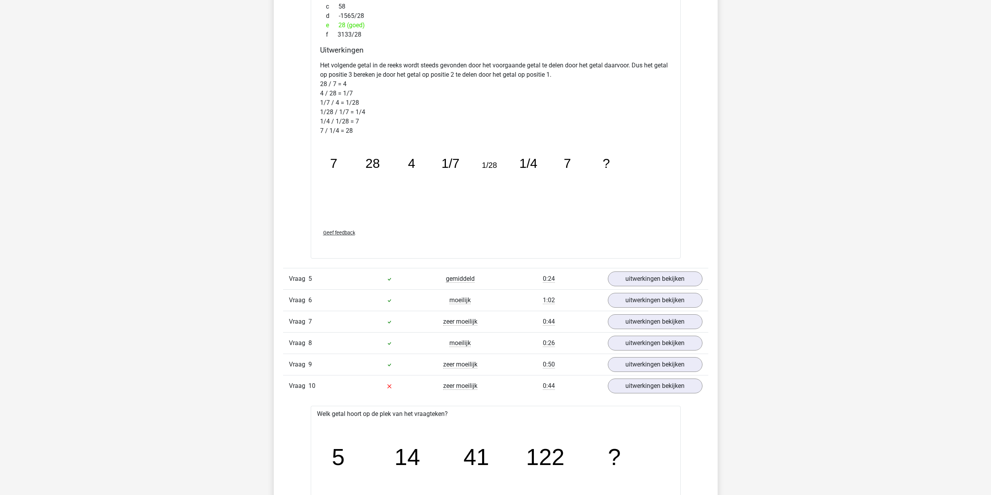
scroll to position [2079, 0]
click at [633, 283] on link "uitwerkingen bekijken" at bounding box center [654, 278] width 109 height 17
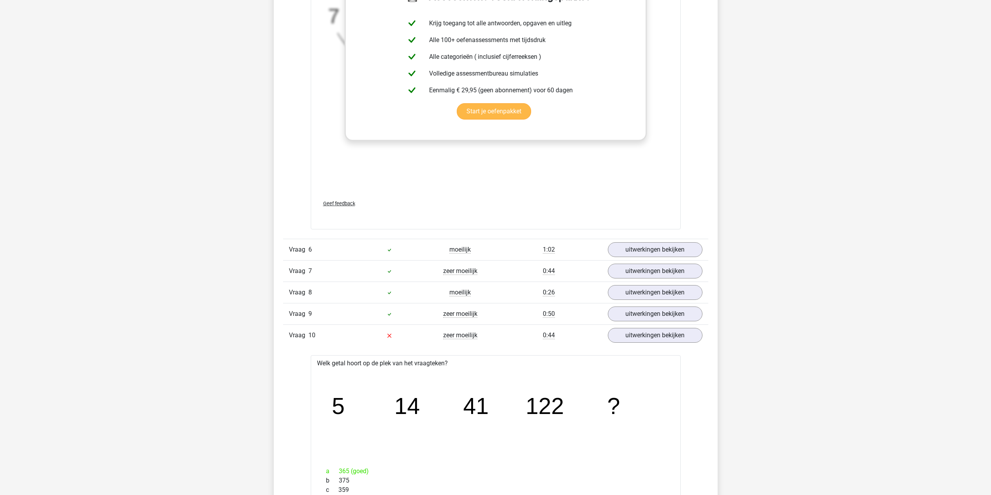
scroll to position [2610, 0]
click at [632, 249] on link "uitwerkingen bekijken" at bounding box center [654, 248] width 109 height 17
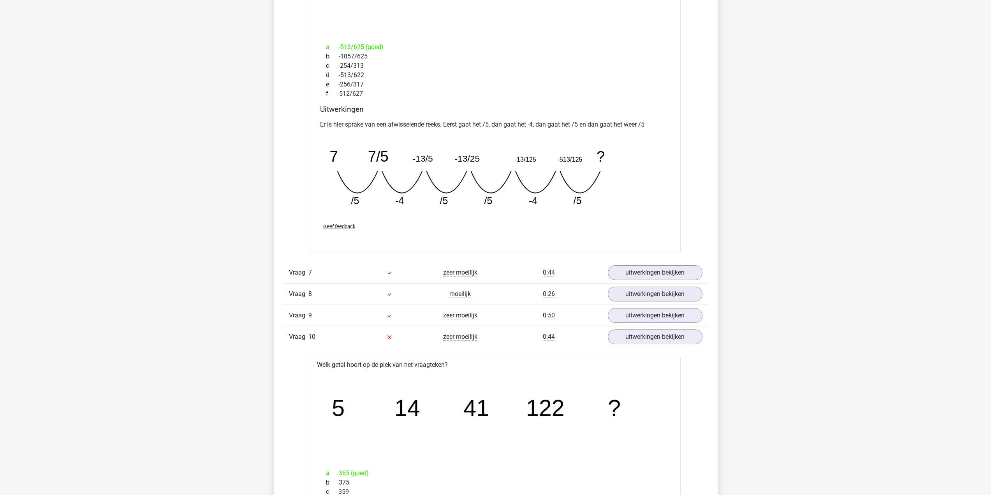
scroll to position [2948, 0]
click at [638, 274] on link "uitwerkingen bekijken" at bounding box center [654, 272] width 109 height 17
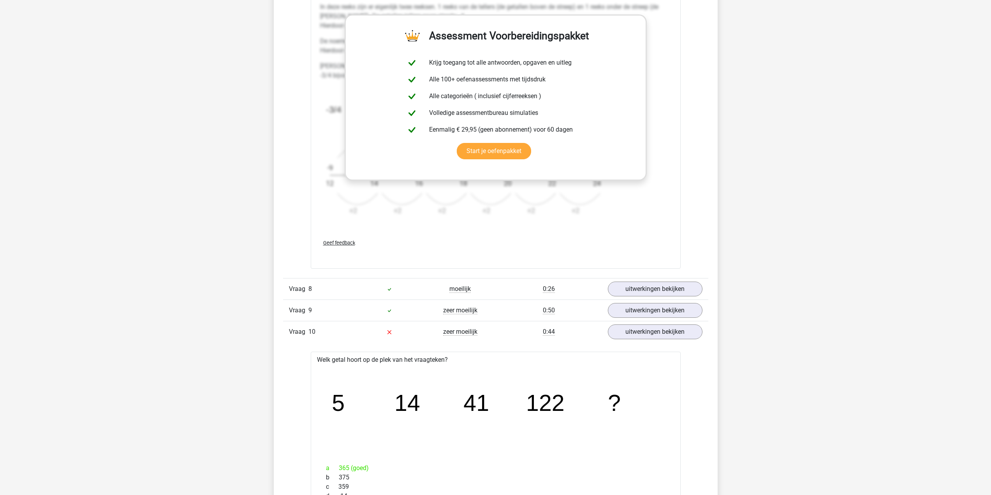
scroll to position [3434, 0]
click at [630, 286] on link "uitwerkingen bekijken" at bounding box center [654, 287] width 109 height 17
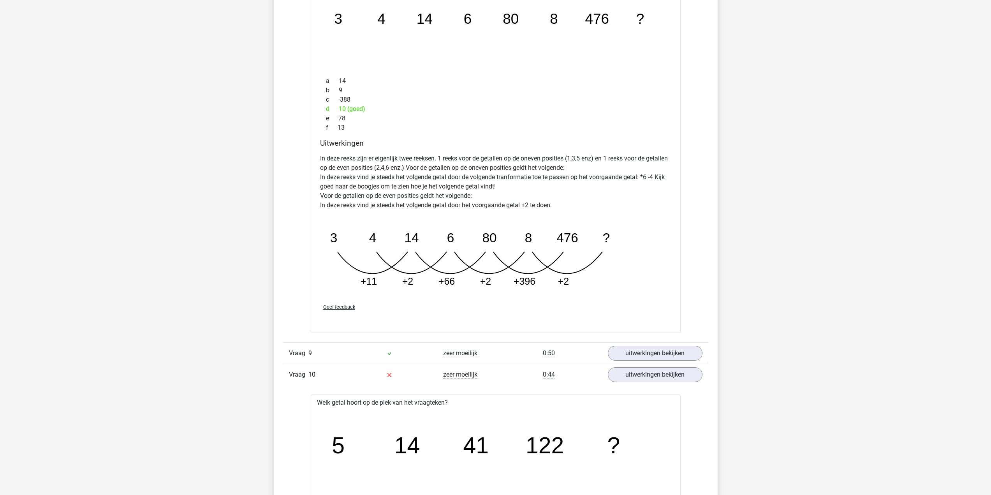
scroll to position [3801, 0]
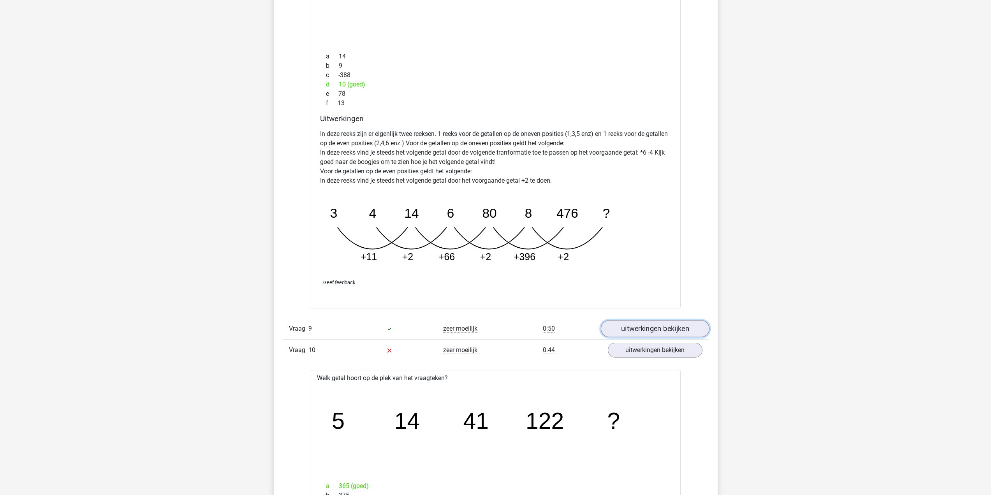
click at [632, 328] on link "uitwerkingen bekijken" at bounding box center [654, 328] width 109 height 17
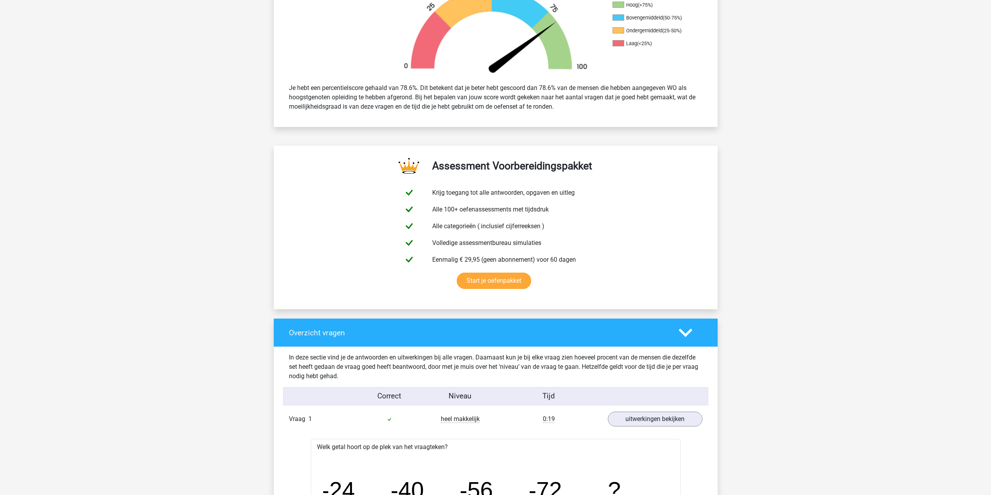
scroll to position [0, 0]
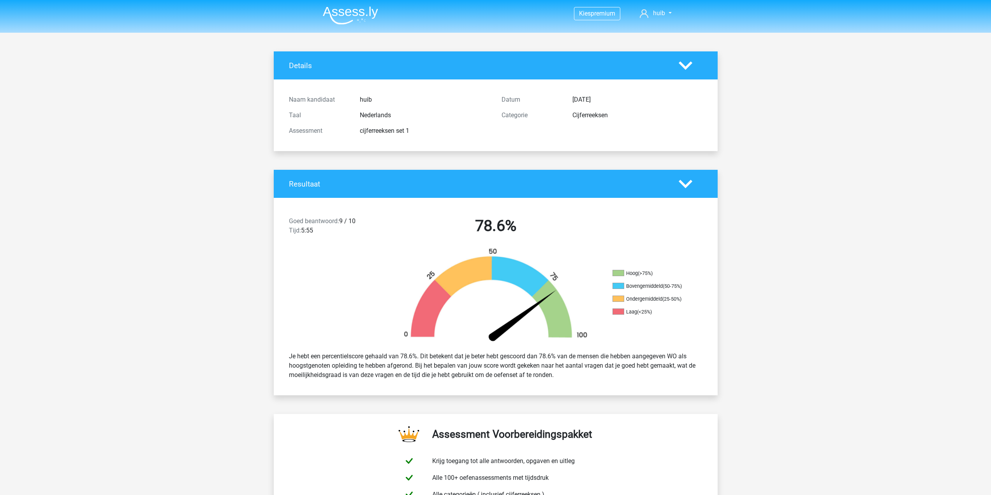
click at [357, 14] on img at bounding box center [350, 15] width 55 height 18
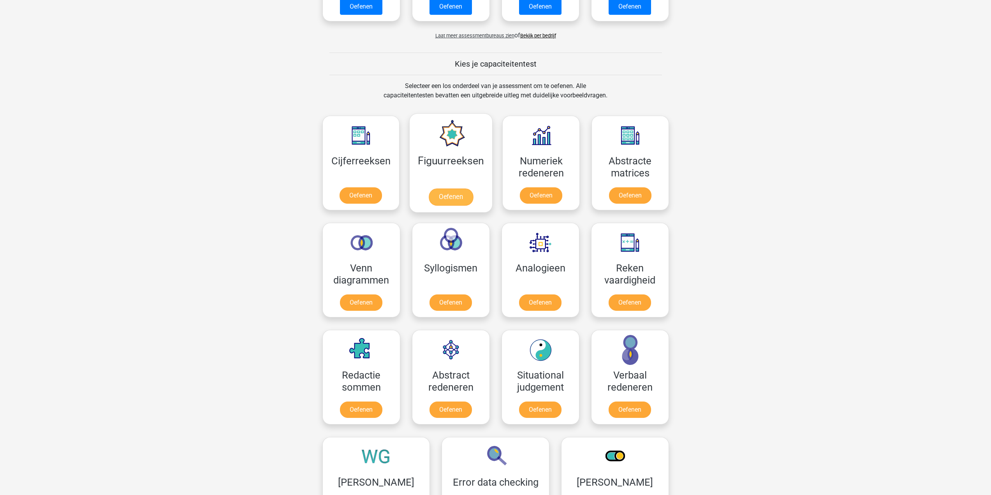
scroll to position [253, 0]
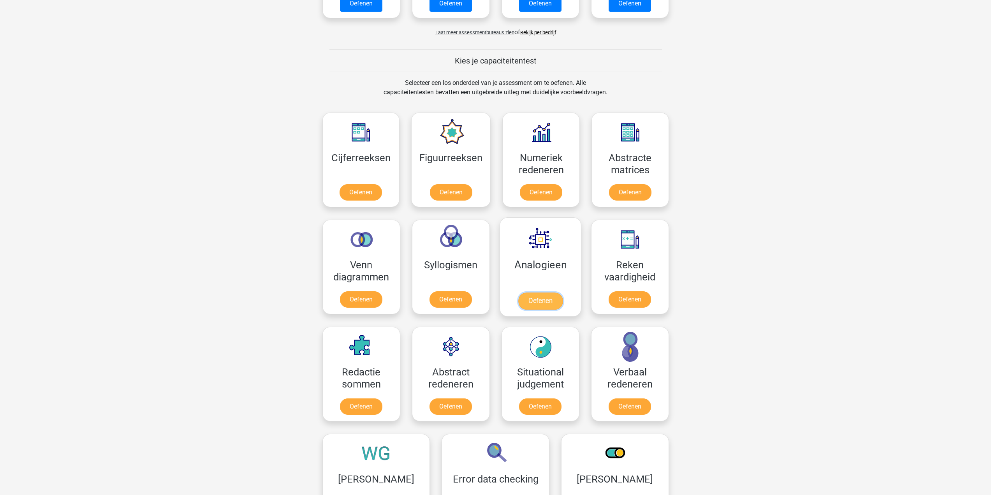
click at [546, 302] on link "Oefenen" at bounding box center [540, 300] width 44 height 17
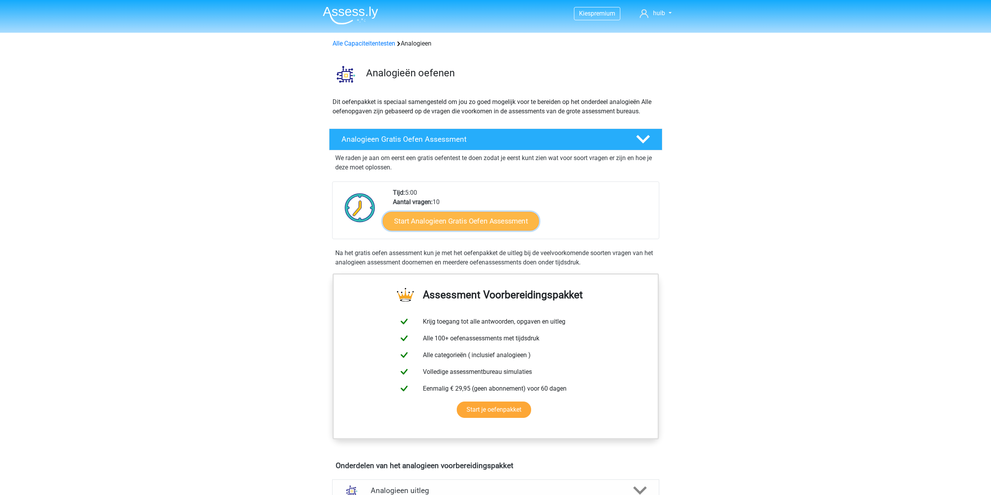
click at [466, 223] on link "Start Analogieen Gratis Oefen Assessment" at bounding box center [461, 220] width 156 height 19
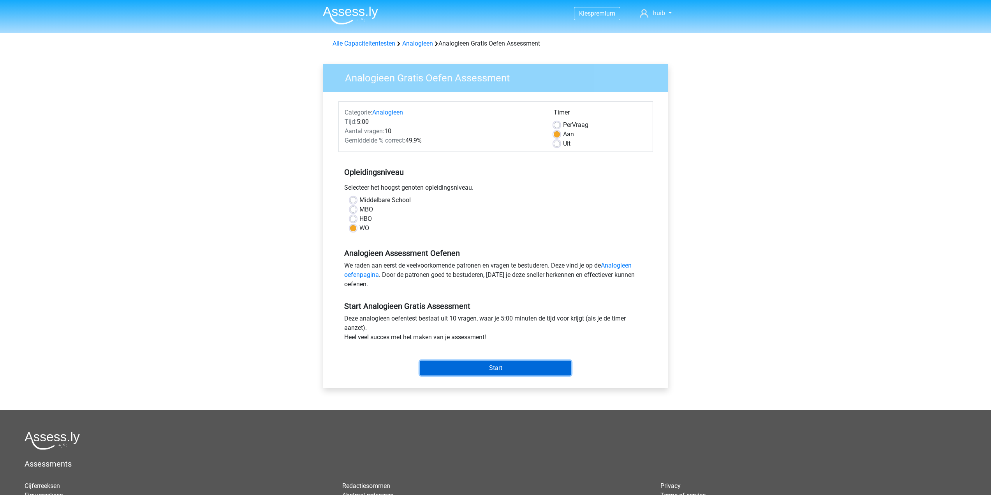
click at [504, 370] on input "Start" at bounding box center [495, 367] width 151 height 15
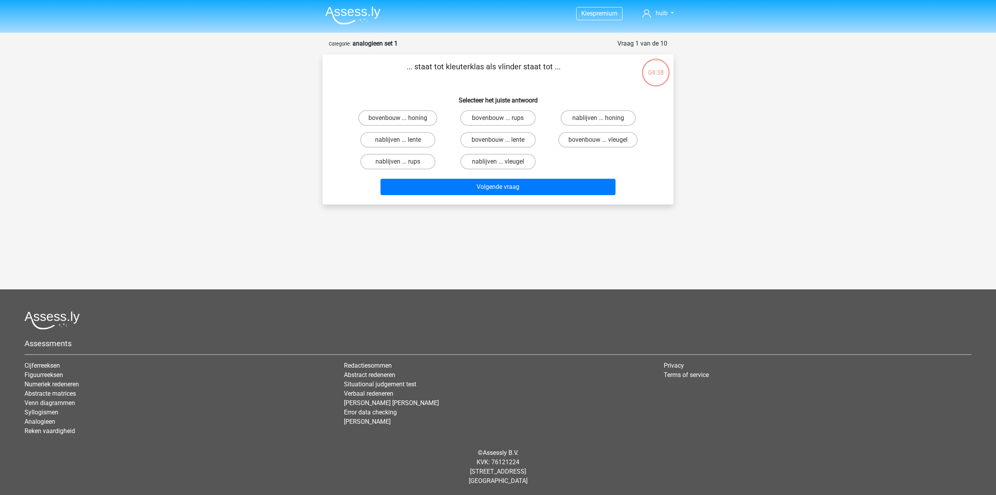
click at [502, 119] on input "bovenbouw ... rups" at bounding box center [500, 120] width 5 height 5
radio input "true"
click at [518, 188] on button "Volgende vraag" at bounding box center [498, 187] width 235 height 16
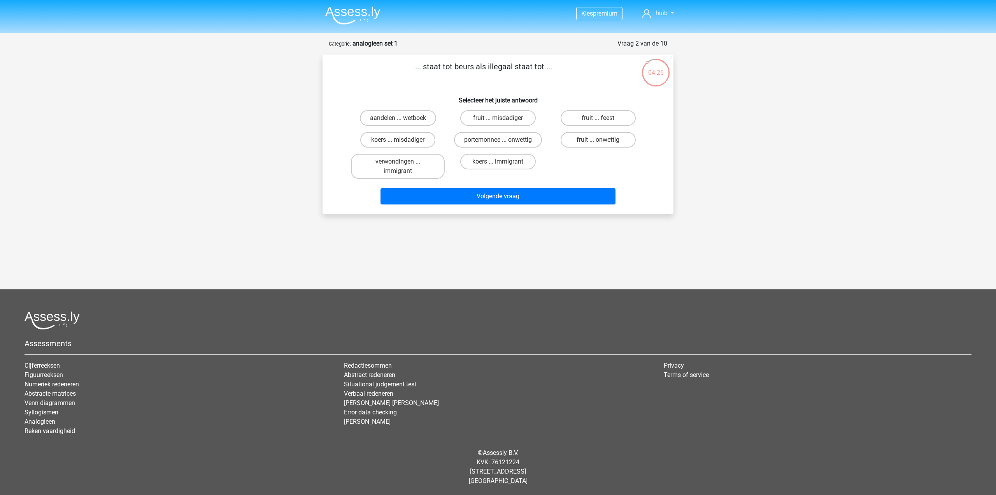
click at [494, 126] on div "fruit ... misdadiger" at bounding box center [498, 118] width 100 height 22
click at [502, 139] on label "portemonnee ... onwettig" at bounding box center [498, 140] width 88 height 16
click at [502, 140] on input "portemonnee ... onwettig" at bounding box center [500, 142] width 5 height 5
radio input "true"
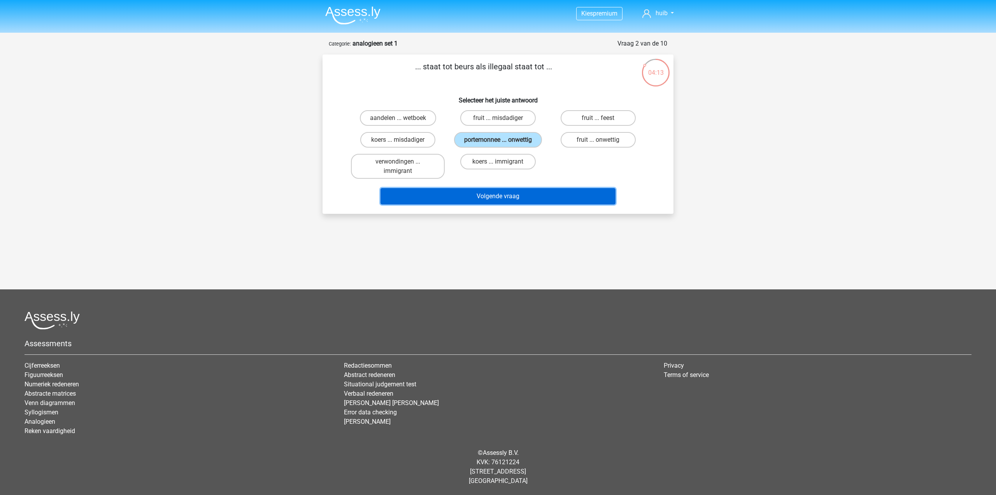
click at [508, 200] on button "Volgende vraag" at bounding box center [498, 196] width 235 height 16
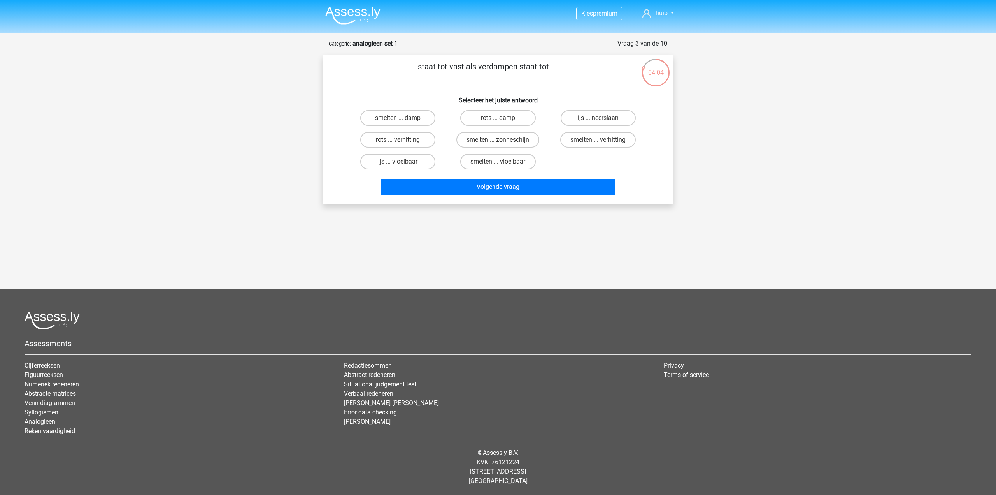
click at [499, 163] on input "smelten ... vloeibaar" at bounding box center [500, 164] width 5 height 5
radio input "true"
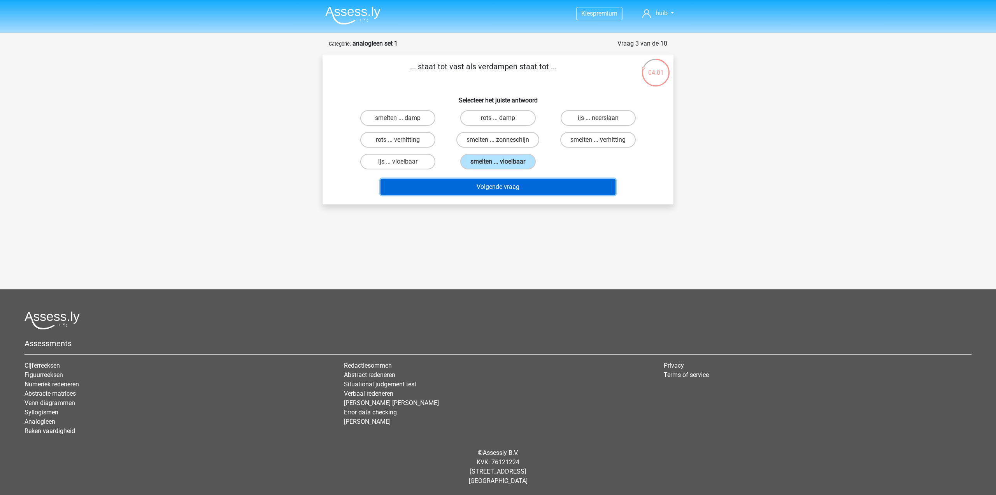
click at [515, 186] on button "Volgende vraag" at bounding box center [498, 187] width 235 height 16
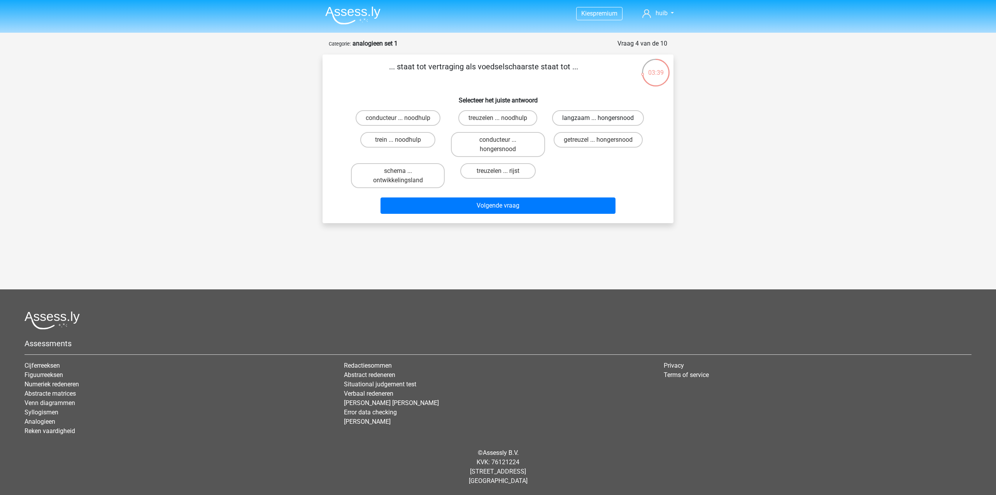
click at [593, 119] on label "langzaam ... hongersnood" at bounding box center [598, 118] width 92 height 16
click at [598, 119] on input "langzaam ... hongersnood" at bounding box center [600, 120] width 5 height 5
radio input "true"
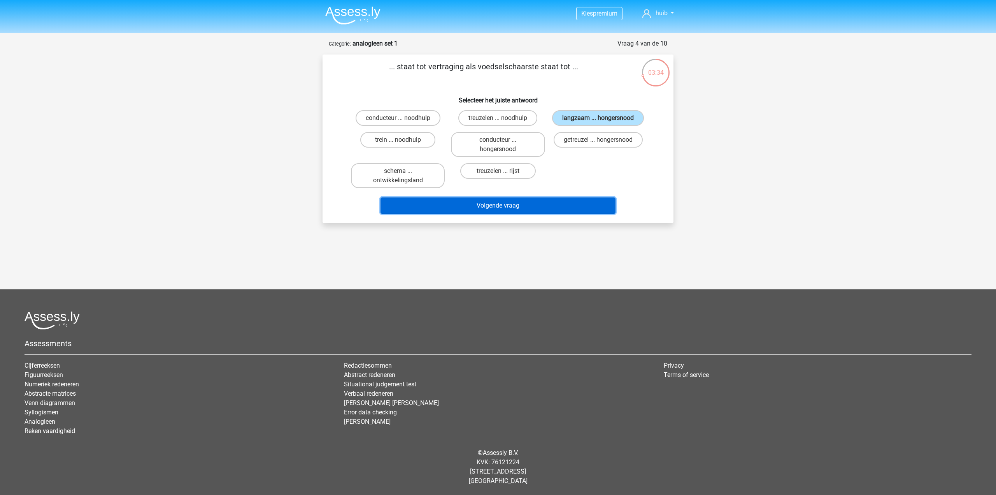
click at [508, 205] on button "Volgende vraag" at bounding box center [498, 205] width 235 height 16
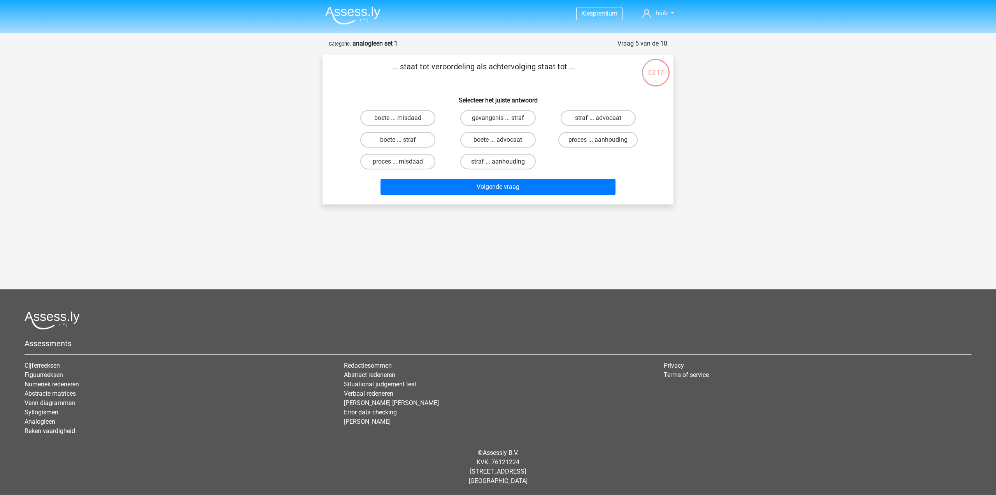
click at [513, 163] on label "straf ... aanhouding" at bounding box center [497, 162] width 75 height 16
click at [503, 163] on input "straf ... aanhouding" at bounding box center [500, 164] width 5 height 5
radio input "true"
click at [605, 136] on label "proces ... aanhouding" at bounding box center [598, 140] width 79 height 16
click at [603, 140] on input "proces ... aanhouding" at bounding box center [600, 142] width 5 height 5
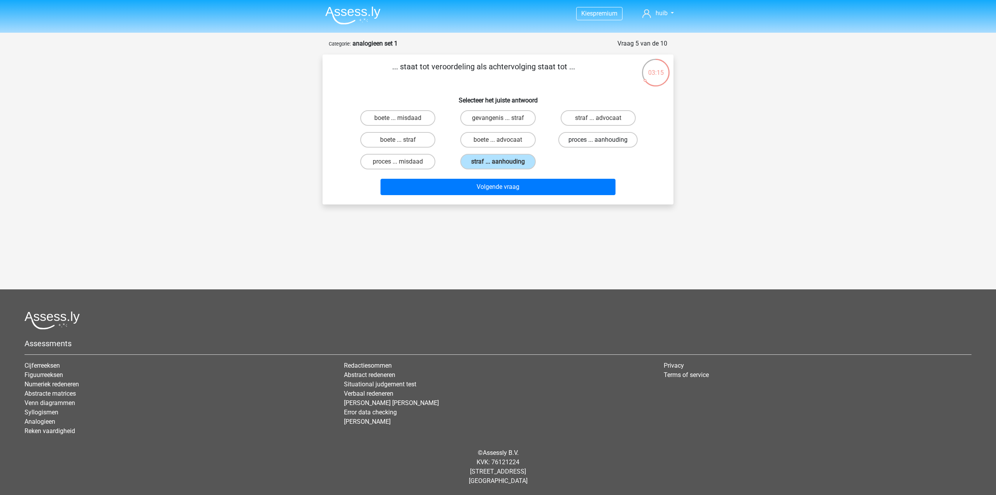
radio input "true"
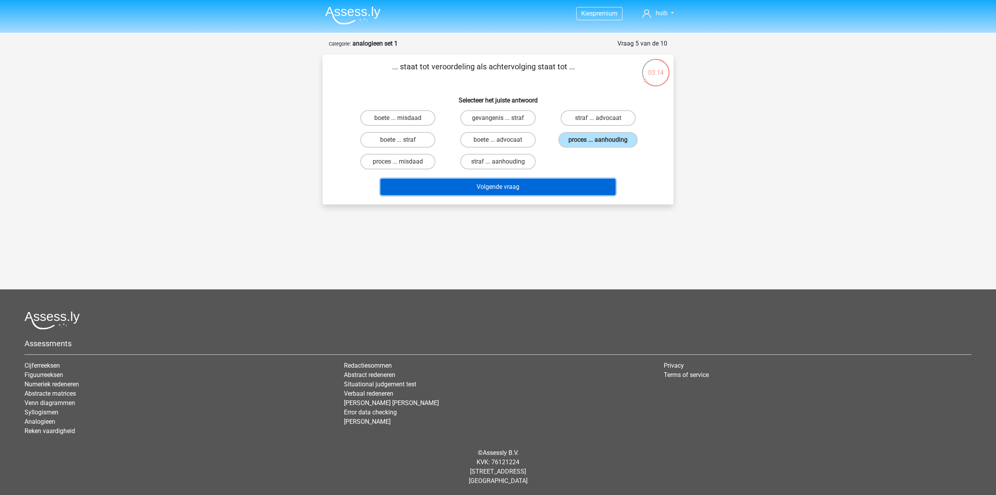
click at [501, 186] on button "Volgende vraag" at bounding box center [498, 187] width 235 height 16
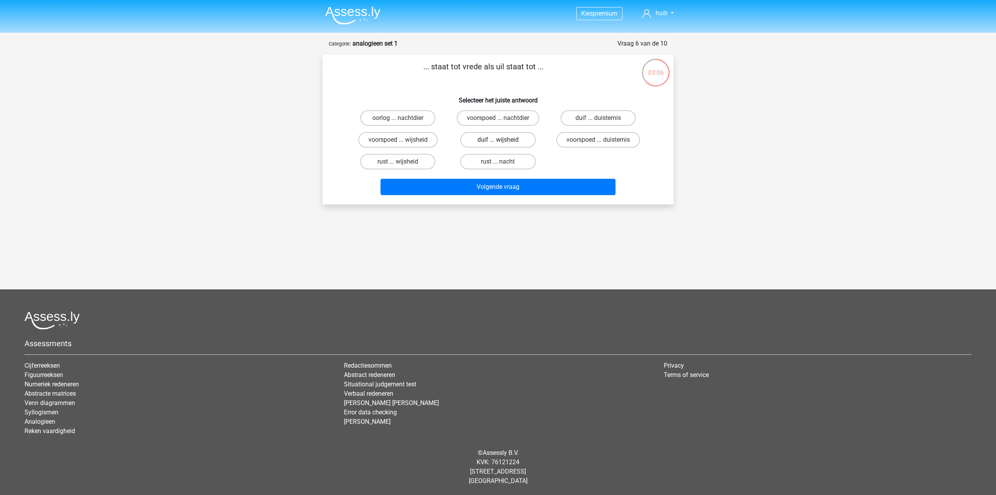
click at [513, 144] on label "duif ... wijsheid" at bounding box center [497, 140] width 75 height 16
click at [503, 144] on input "duif ... wijsheid" at bounding box center [500, 142] width 5 height 5
radio input "true"
click at [526, 189] on button "Volgende vraag" at bounding box center [498, 187] width 235 height 16
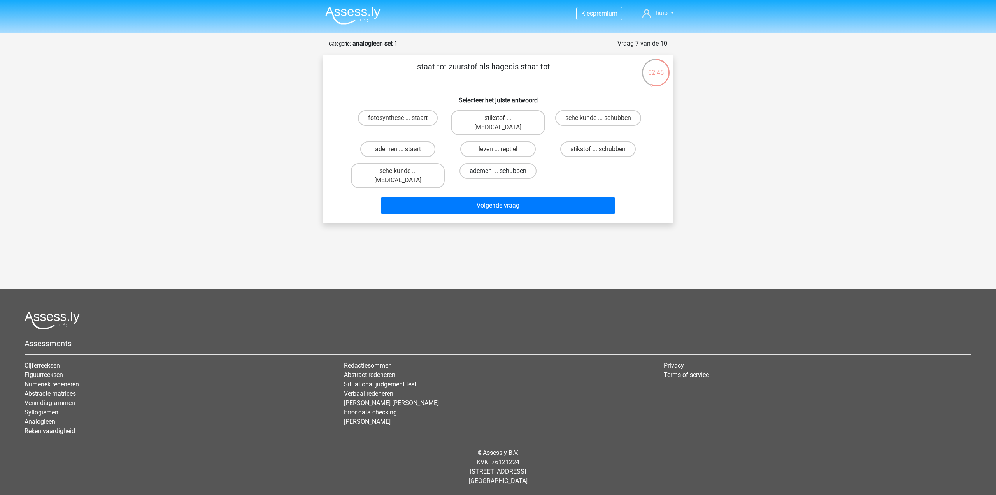
click at [505, 163] on label "ademen ... schubben" at bounding box center [498, 171] width 77 height 16
click at [503, 171] on input "ademen ... schubben" at bounding box center [500, 173] width 5 height 5
radio input "true"
click at [515, 116] on label "stikstof ... krokodil" at bounding box center [498, 122] width 94 height 25
click at [503, 118] on input "stikstof ... krokodil" at bounding box center [500, 120] width 5 height 5
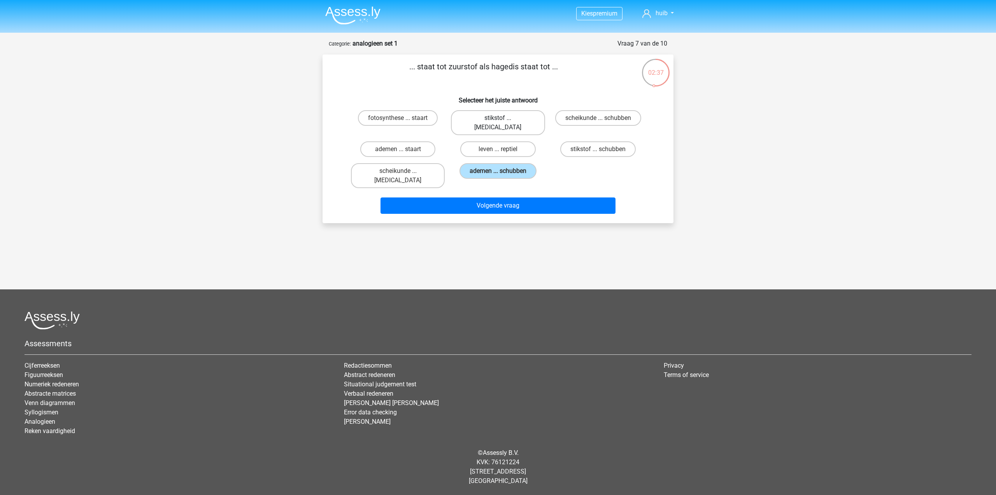
radio input "true"
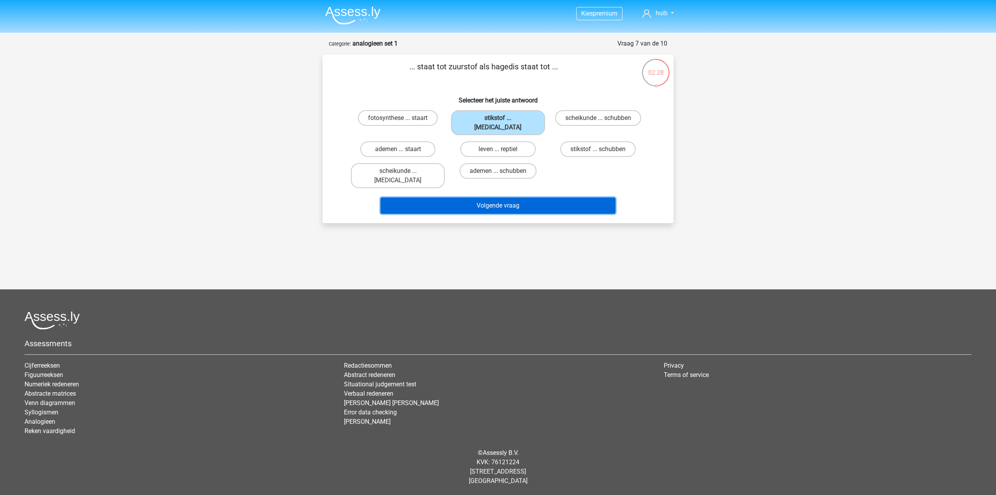
click at [537, 197] on button "Volgende vraag" at bounding box center [498, 205] width 235 height 16
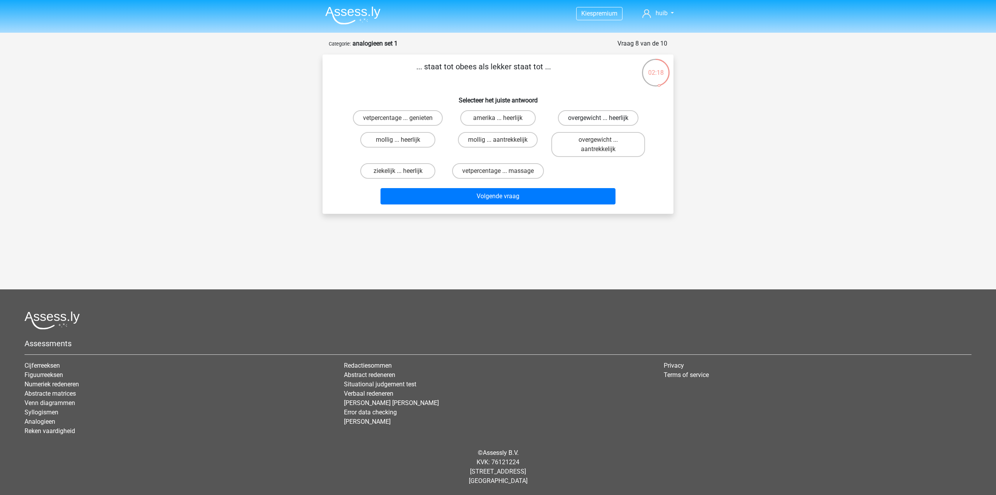
click at [616, 116] on label "overgewicht ... heerlijk" at bounding box center [598, 118] width 81 height 16
click at [603, 118] on input "overgewicht ... heerlijk" at bounding box center [600, 120] width 5 height 5
radio input "true"
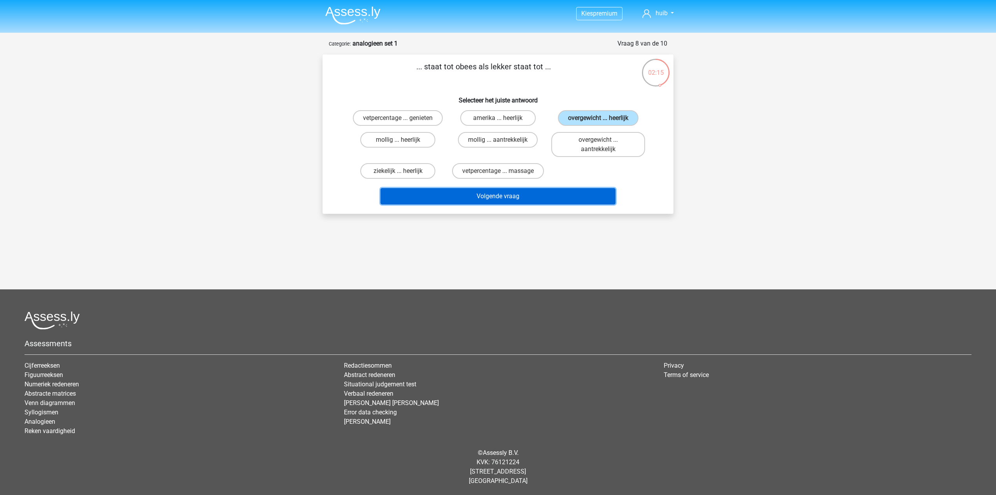
click at [502, 196] on button "Volgende vraag" at bounding box center [498, 196] width 235 height 16
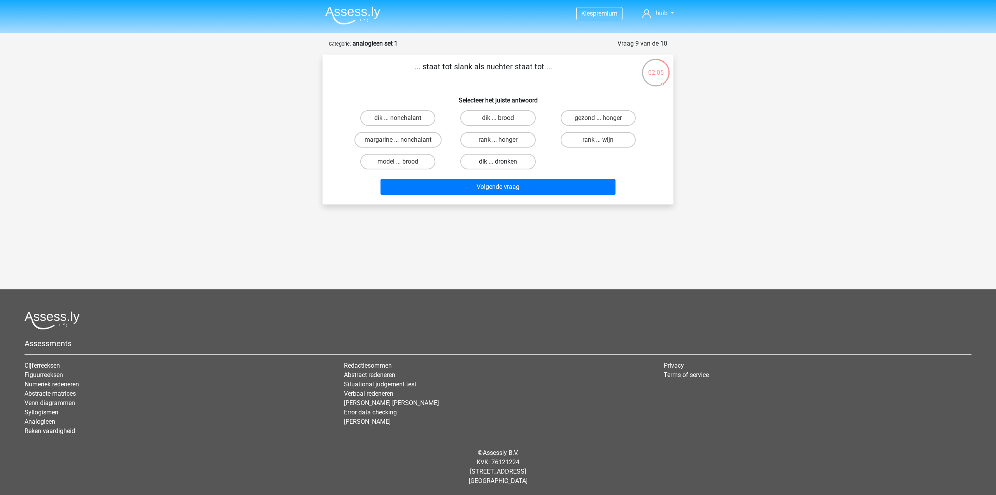
click at [510, 160] on label "dik ... dronken" at bounding box center [497, 162] width 75 height 16
click at [503, 162] on input "dik ... dronken" at bounding box center [500, 164] width 5 height 5
radio input "true"
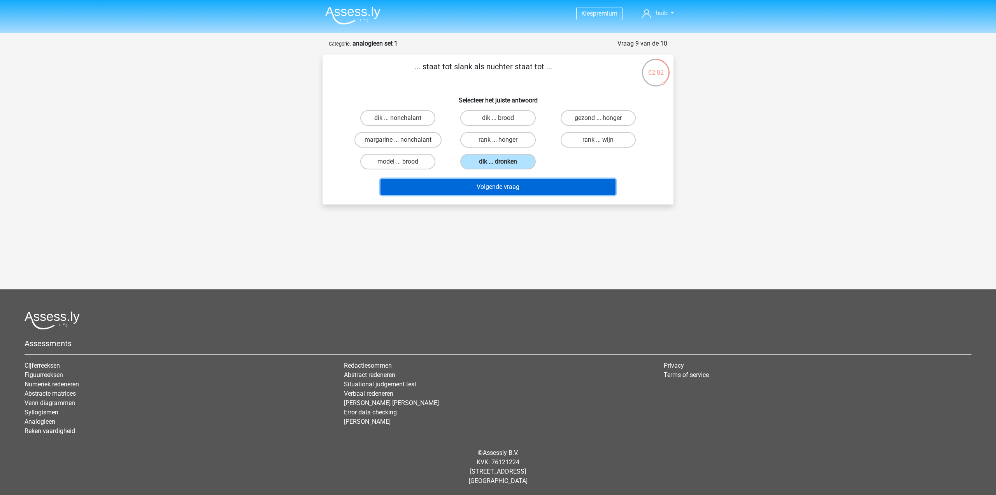
click at [535, 182] on button "Volgende vraag" at bounding box center [498, 187] width 235 height 16
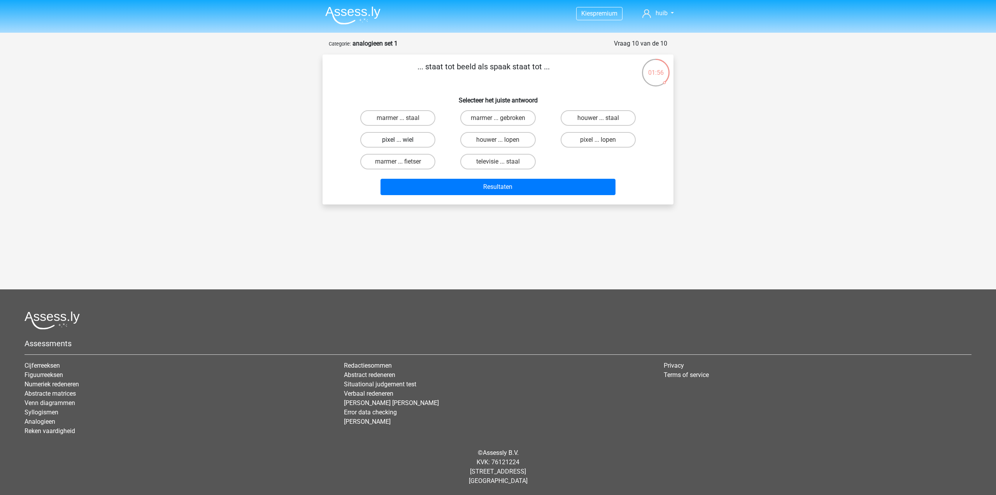
click at [414, 138] on label "pixel ... wiel" at bounding box center [397, 140] width 75 height 16
click at [403, 140] on input "pixel ... wiel" at bounding box center [400, 142] width 5 height 5
radio input "true"
click at [506, 189] on button "Resultaten" at bounding box center [498, 187] width 235 height 16
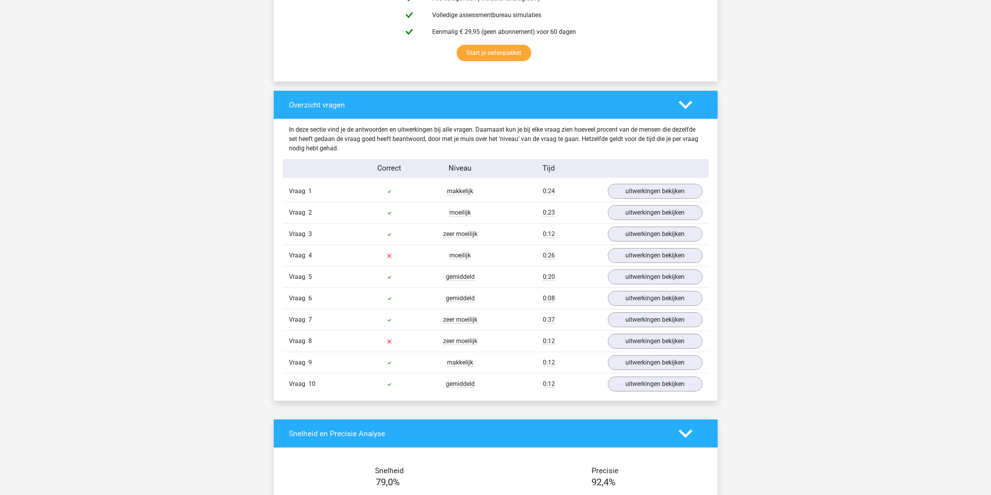
scroll to position [499, 0]
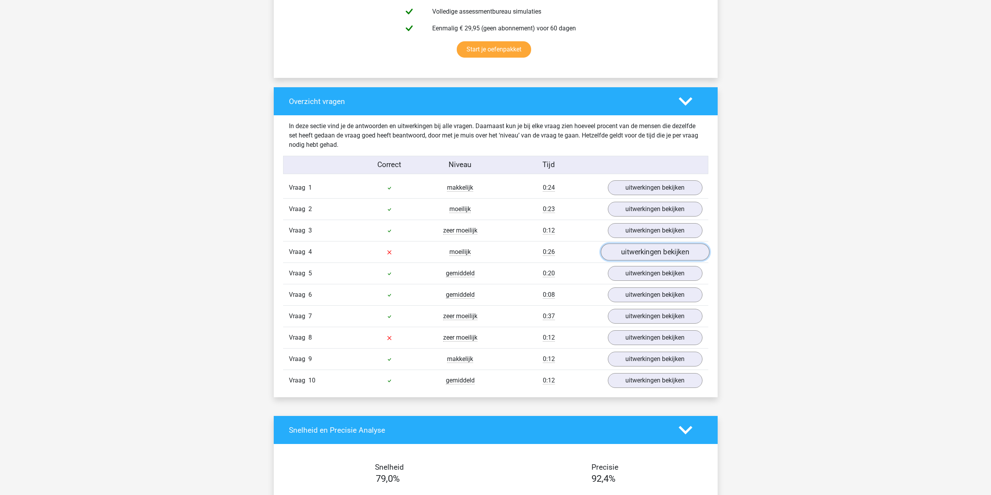
click at [643, 249] on link "uitwerkingen bekijken" at bounding box center [654, 251] width 109 height 17
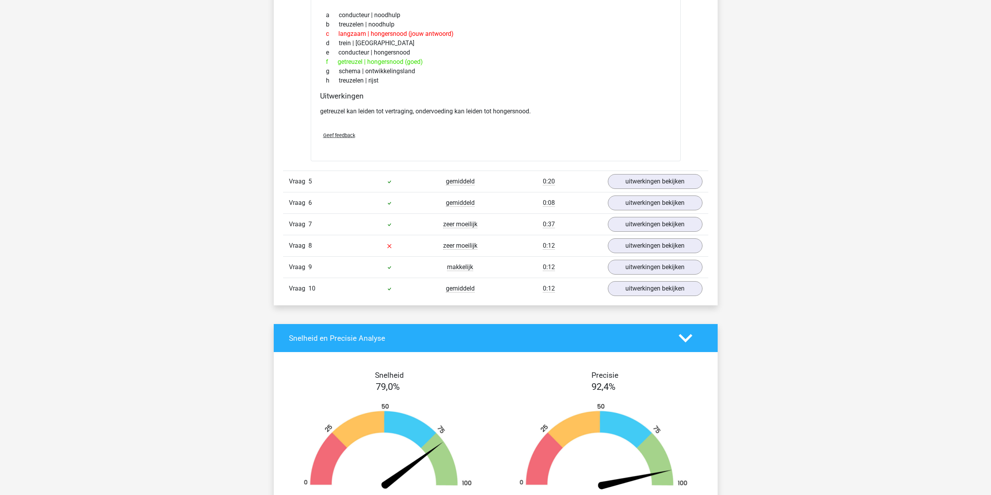
scroll to position [796, 0]
click at [632, 247] on link "uitwerkingen bekijken" at bounding box center [654, 245] width 109 height 17
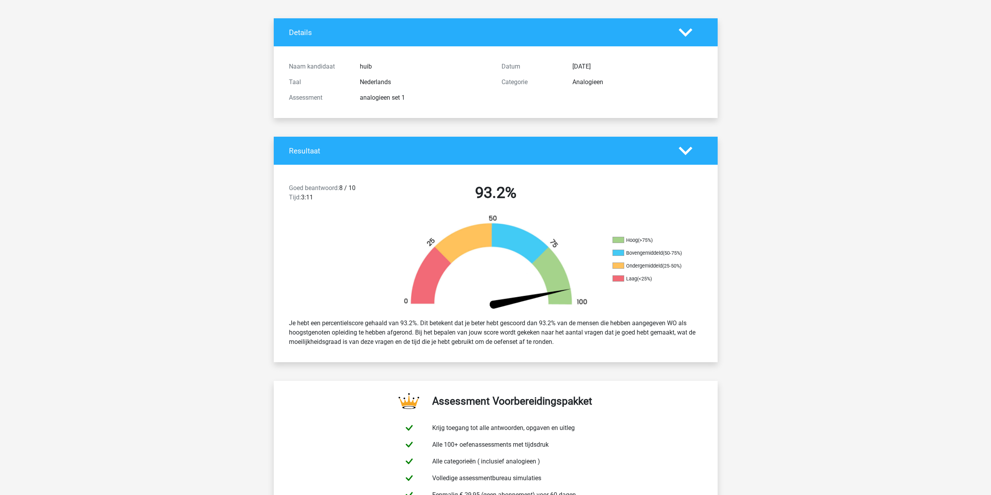
scroll to position [0, 0]
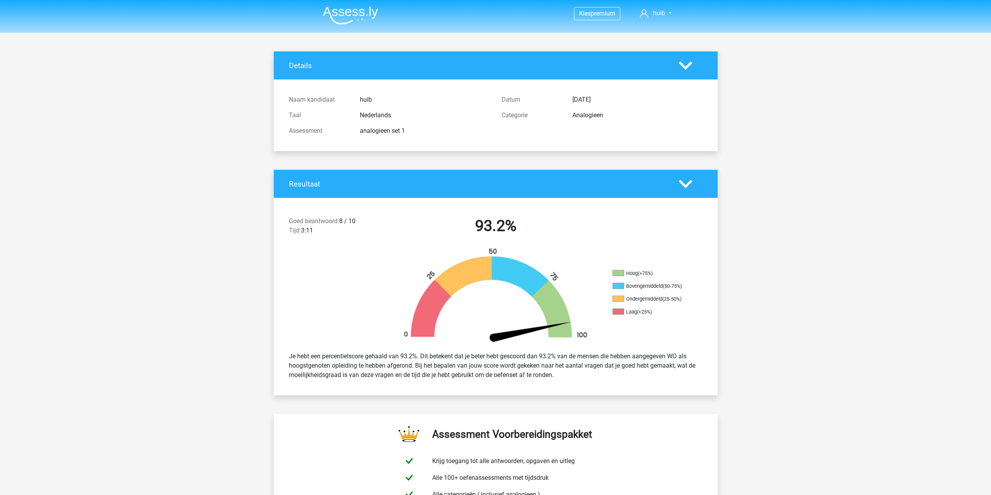
click at [361, 19] on img at bounding box center [350, 15] width 55 height 18
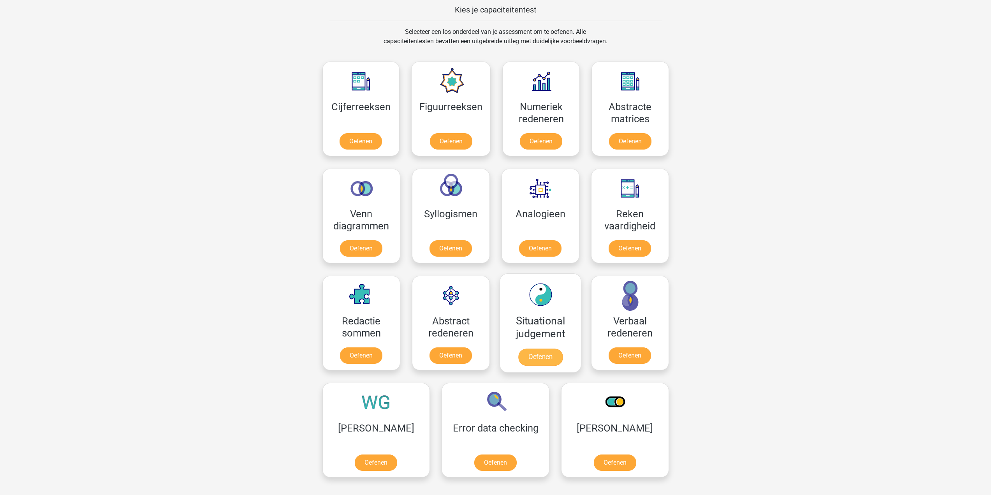
scroll to position [332, 0]
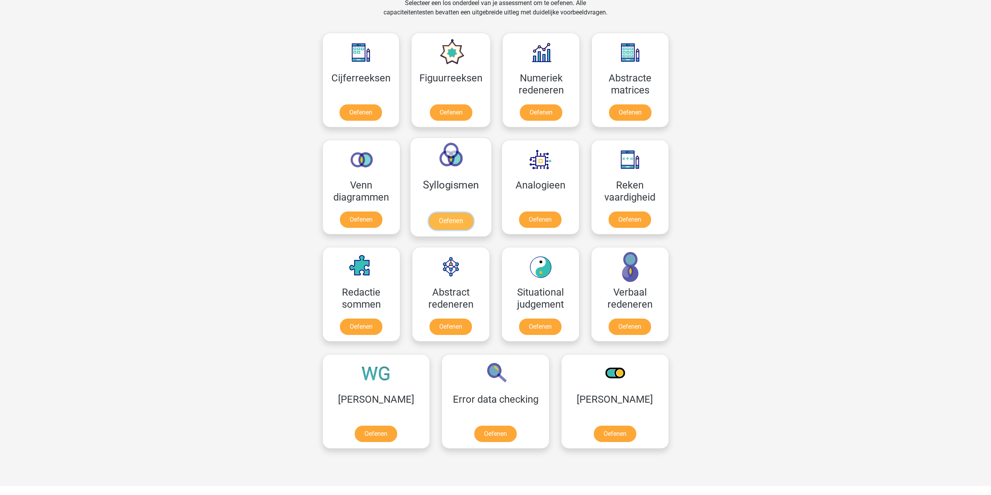
click at [451, 220] on link "Oefenen" at bounding box center [450, 221] width 44 height 17
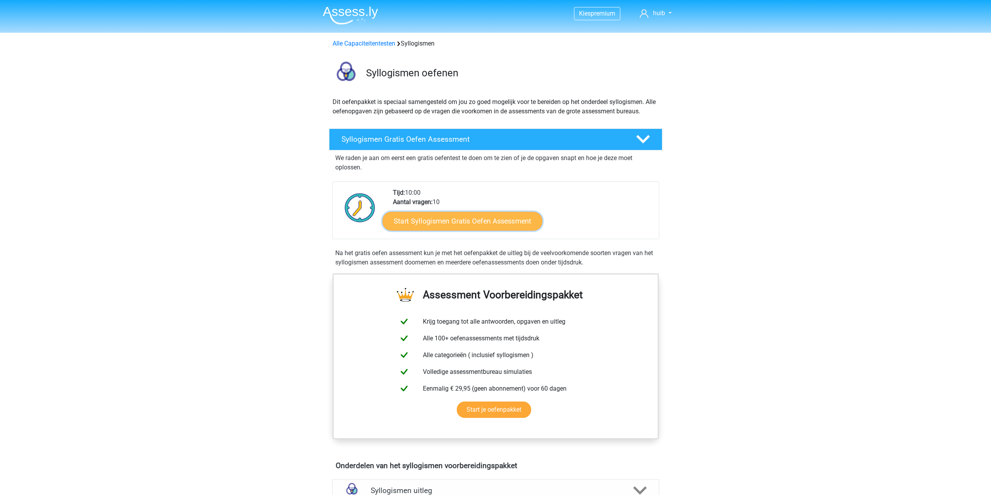
click at [471, 219] on link "Start Syllogismen Gratis Oefen Assessment" at bounding box center [462, 220] width 160 height 19
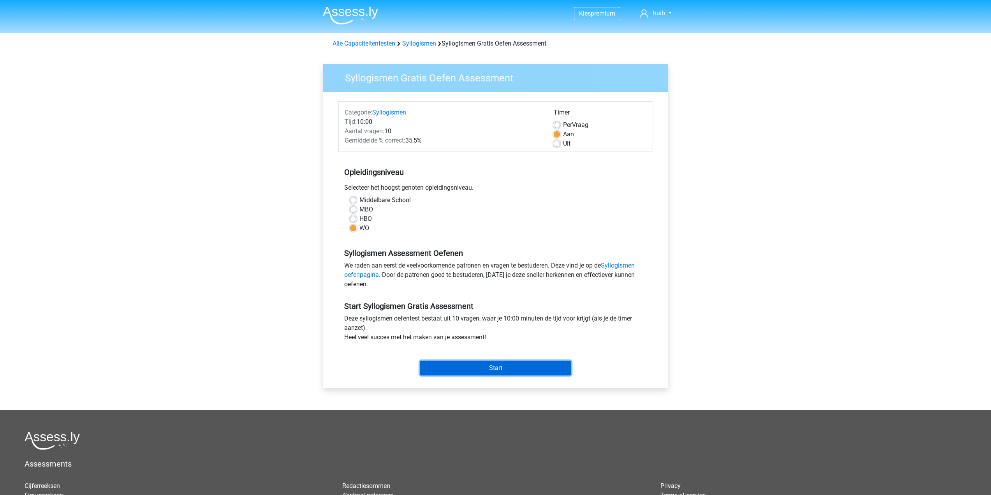
click at [486, 368] on input "Start" at bounding box center [495, 367] width 151 height 15
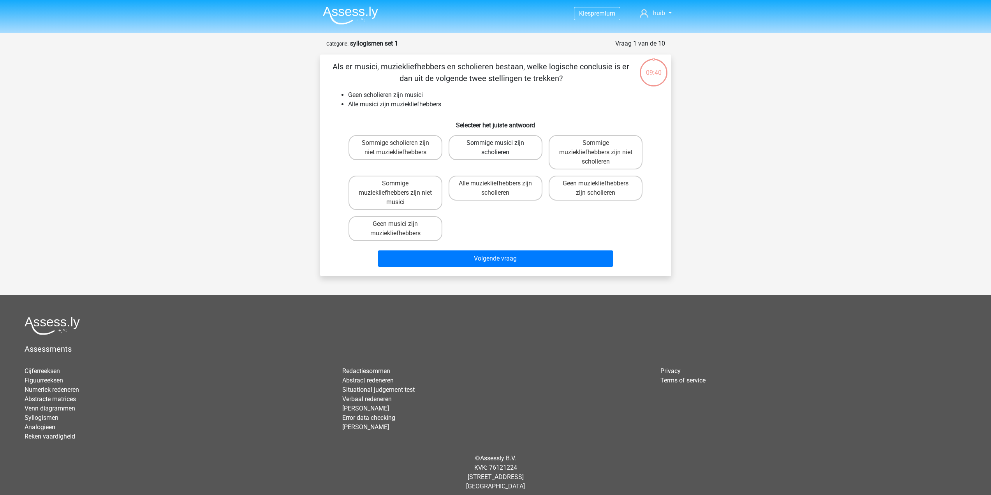
click at [513, 148] on label "Sommige musici zijn scholieren" at bounding box center [495, 147] width 94 height 25
click at [500, 148] on input "Sommige musici zijn scholieren" at bounding box center [497, 145] width 5 height 5
radio input "true"
click at [513, 189] on label "Alle muziekliefhebbers zijn scholieren" at bounding box center [495, 188] width 94 height 25
click at [500, 188] on input "Alle muziekliefhebbers zijn scholieren" at bounding box center [497, 185] width 5 height 5
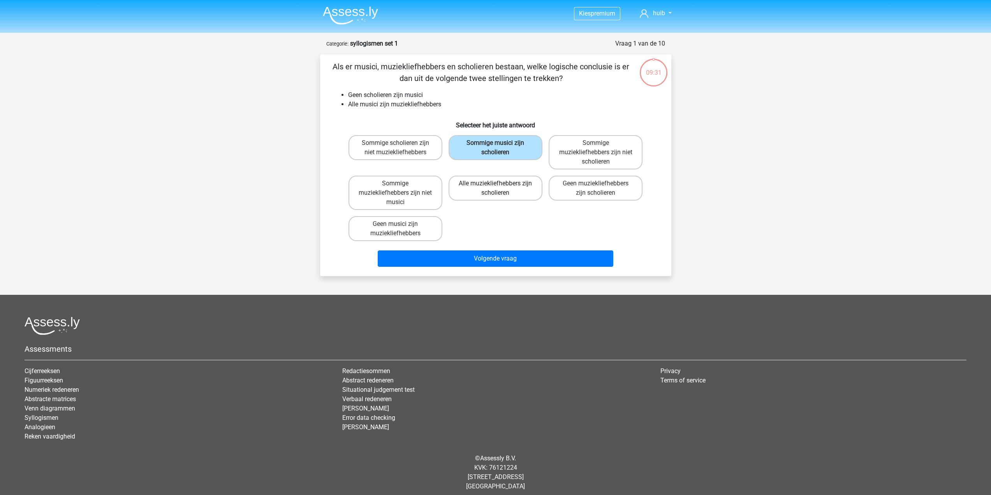
radio input "true"
click at [604, 194] on label "Geen muziekliefhebbers zijn scholieren" at bounding box center [595, 188] width 94 height 25
click at [601, 188] on input "Geen muziekliefhebbers zijn scholieren" at bounding box center [598, 185] width 5 height 5
radio input "true"
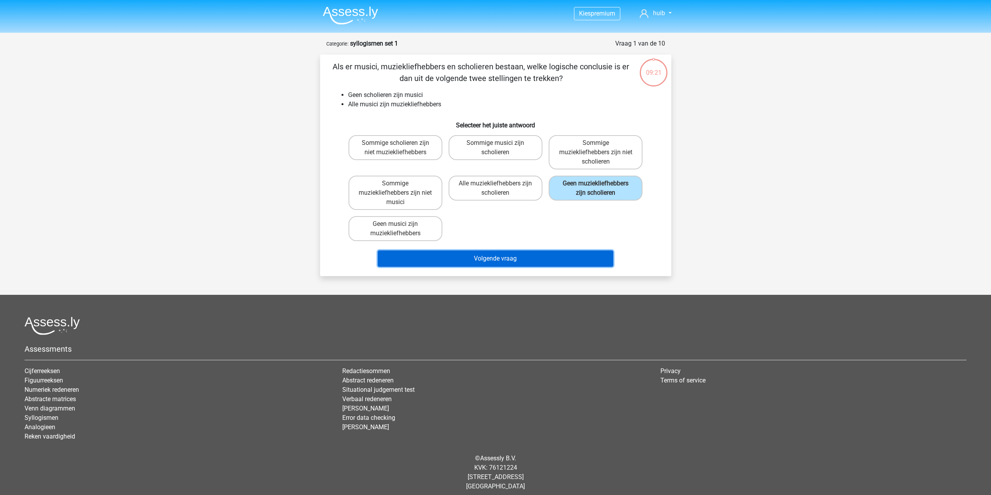
click at [497, 261] on button "Volgende vraag" at bounding box center [495, 258] width 235 height 16
